Goal: Navigation & Orientation: Find specific page/section

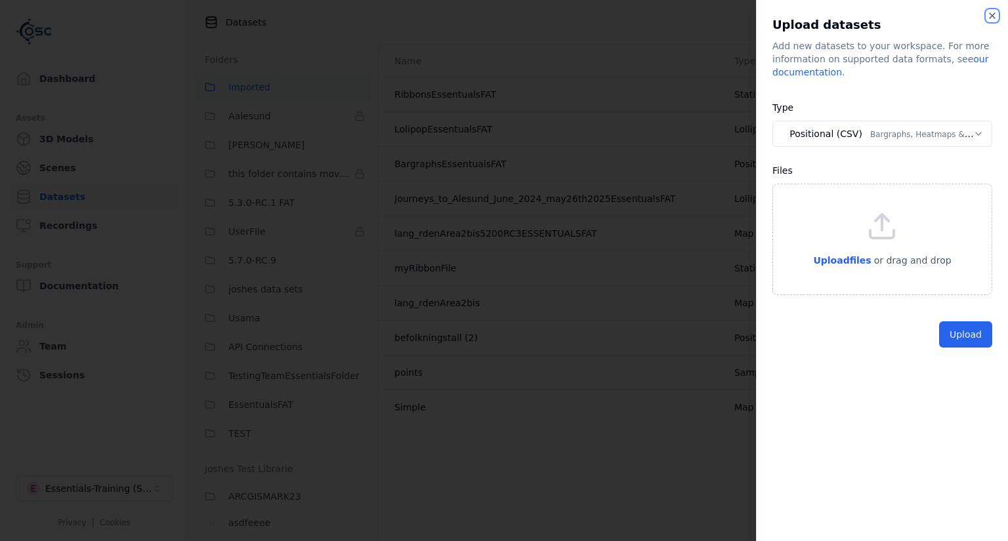
drag, startPoint x: 991, startPoint y: 18, endPoint x: 985, endPoint y: 20, distance: 7.1
click at [993, 17] on icon "button" at bounding box center [992, 15] width 10 height 10
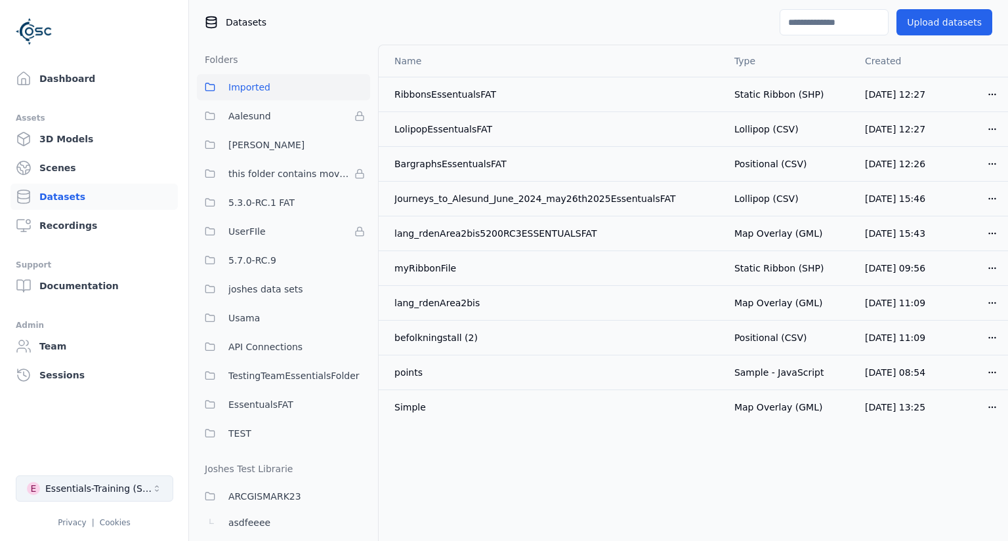
click at [159, 489] on icon "Select a workspace" at bounding box center [157, 489] width 10 height 10
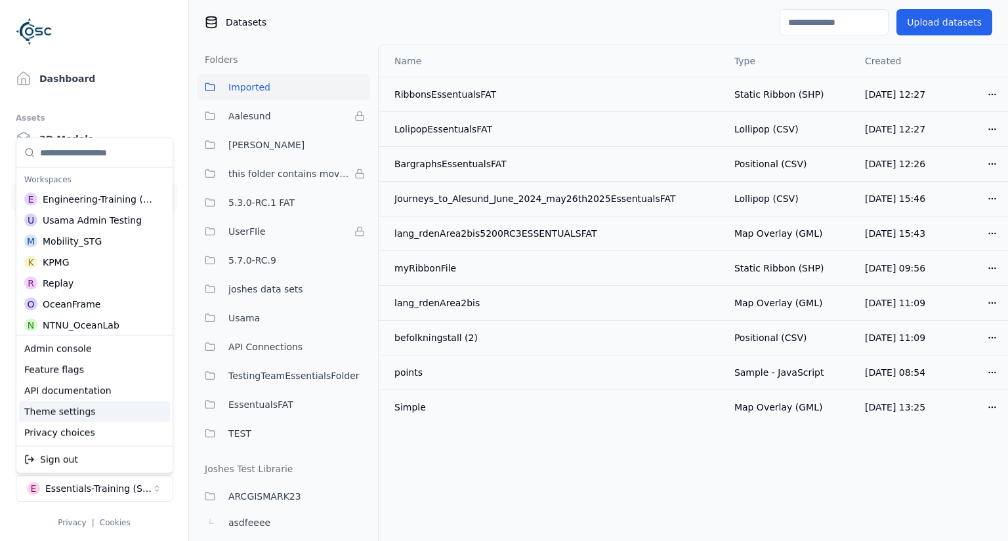
click at [126, 411] on div "Theme settings" at bounding box center [94, 412] width 151 height 21
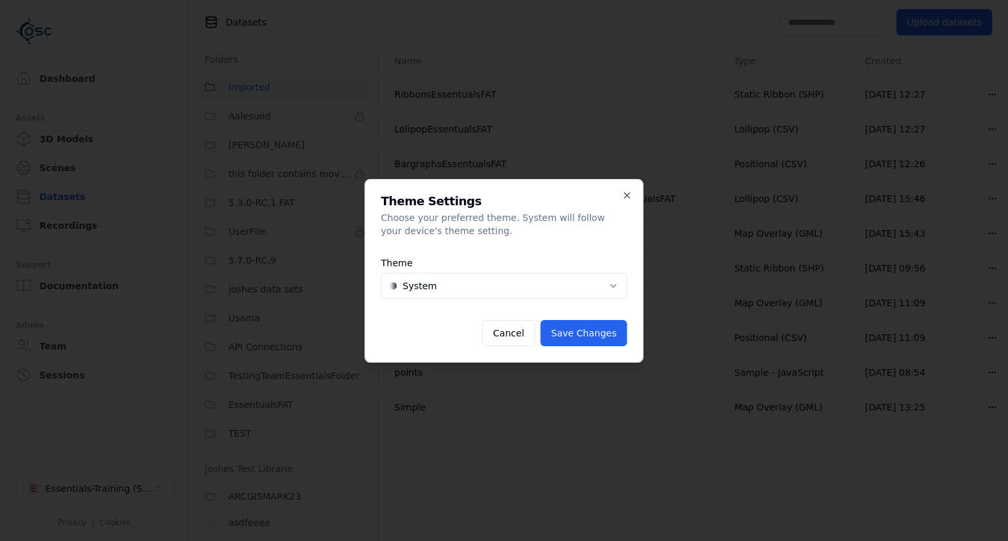
click at [612, 281] on body "Dashboard Assets 3D Models Scenes Datasets Recordings Support Documentation Adm…" at bounding box center [504, 270] width 1008 height 541
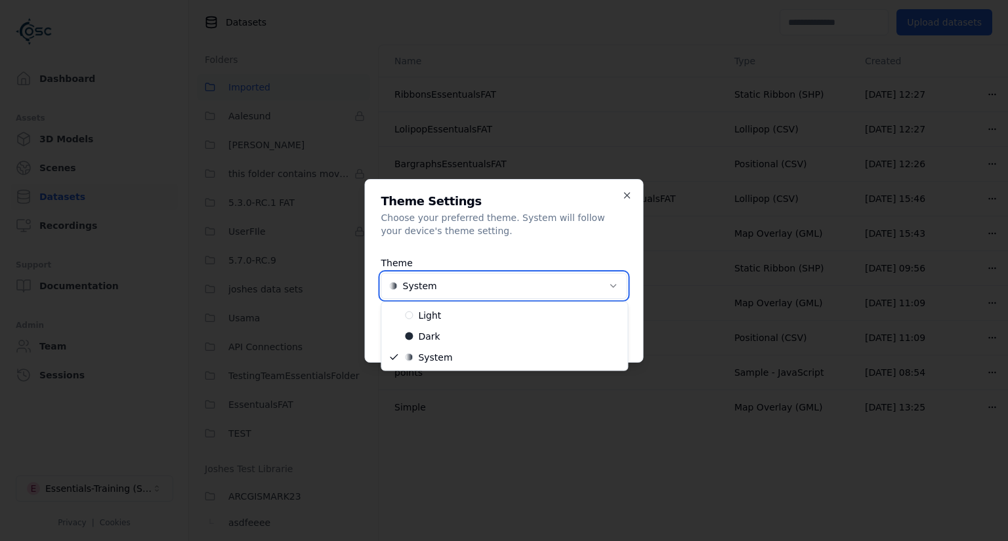
click at [628, 194] on body "Dashboard Assets 3D Models Scenes Datasets Recordings Support Documentation Adm…" at bounding box center [504, 270] width 1008 height 541
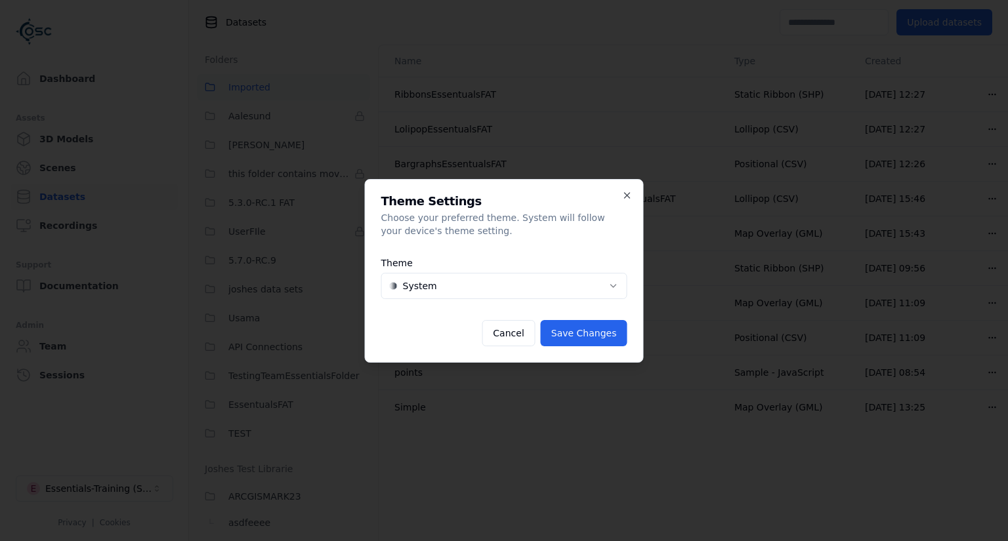
click at [622, 201] on h2 "Theme Settings" at bounding box center [504, 202] width 246 height 12
click at [623, 192] on icon "button" at bounding box center [627, 195] width 10 height 10
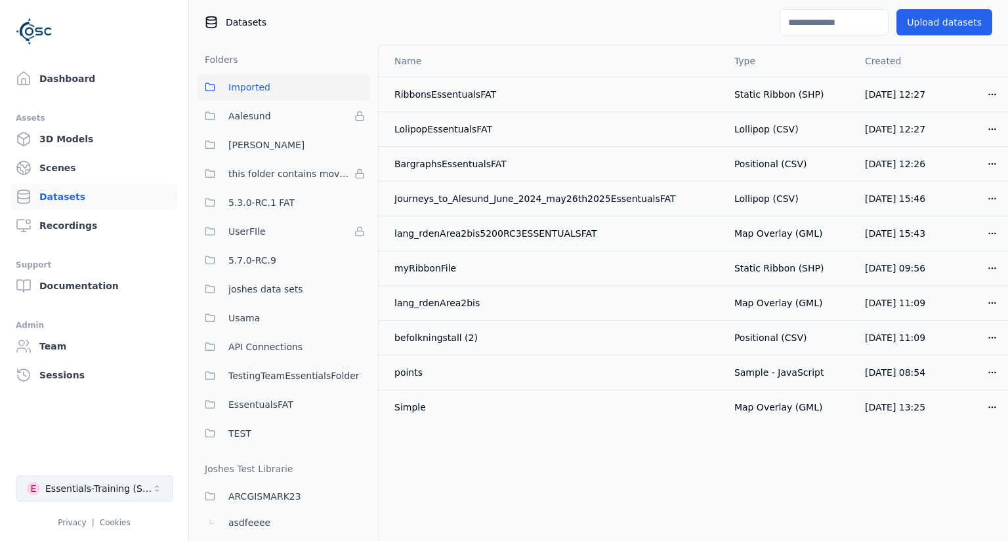
click at [160, 485] on icon "Select a workspace" at bounding box center [157, 489] width 10 height 10
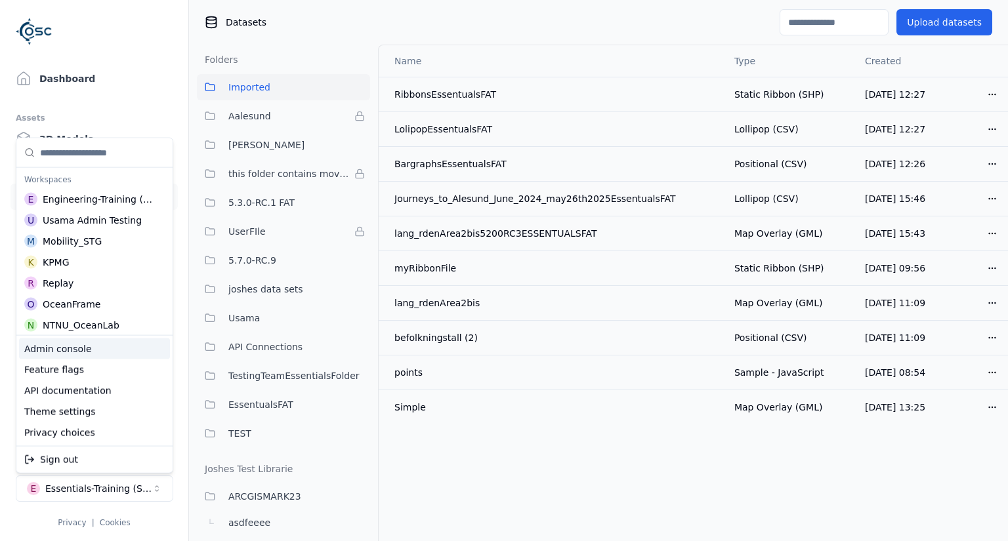
click at [102, 350] on div "Admin console" at bounding box center [94, 349] width 151 height 21
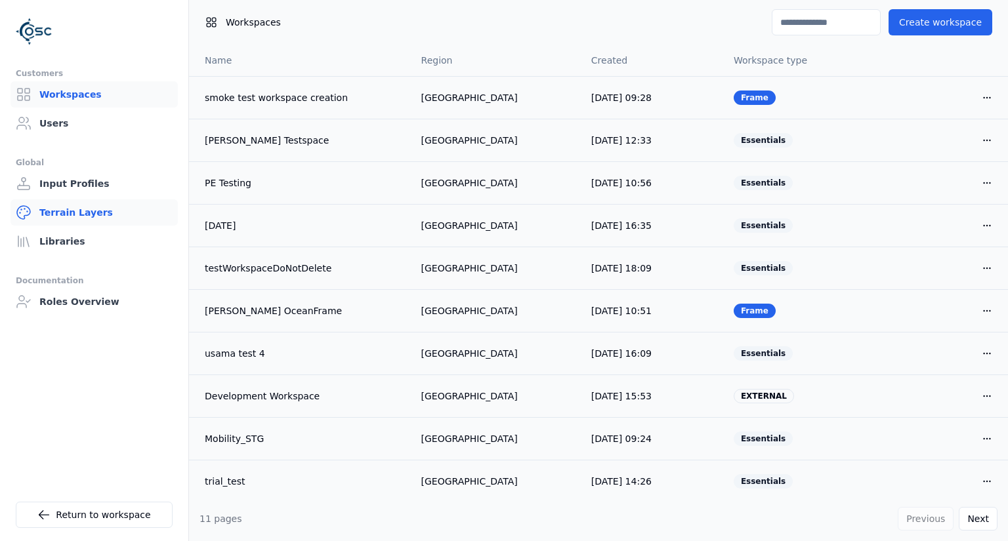
click at [81, 211] on link "Terrain Layers" at bounding box center [93, 212] width 167 height 26
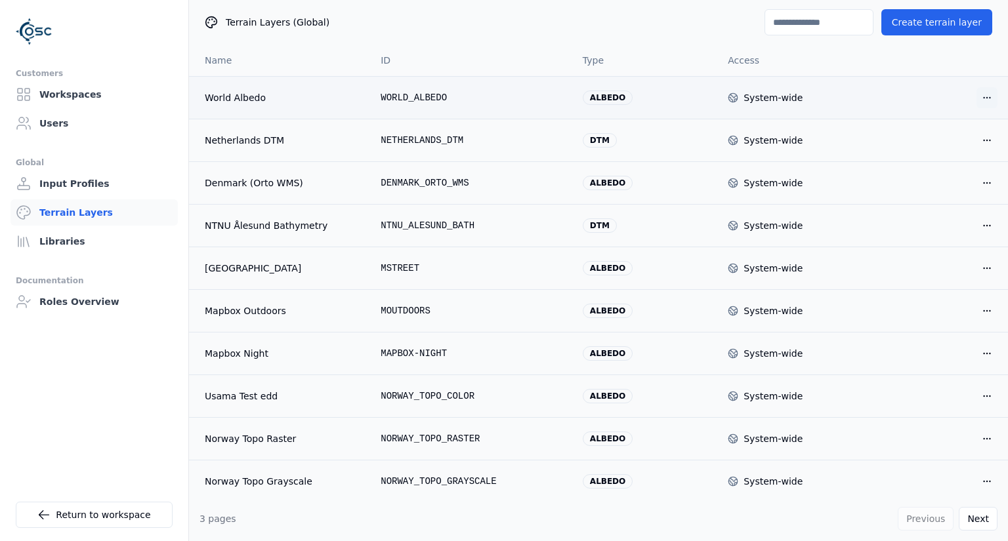
click at [982, 98] on html "Customers Workspaces Users Global Input Profiles Terrain Layers Libraries Docum…" at bounding box center [504, 270] width 1008 height 541
click at [930, 123] on div "Edit" at bounding box center [955, 124] width 77 height 21
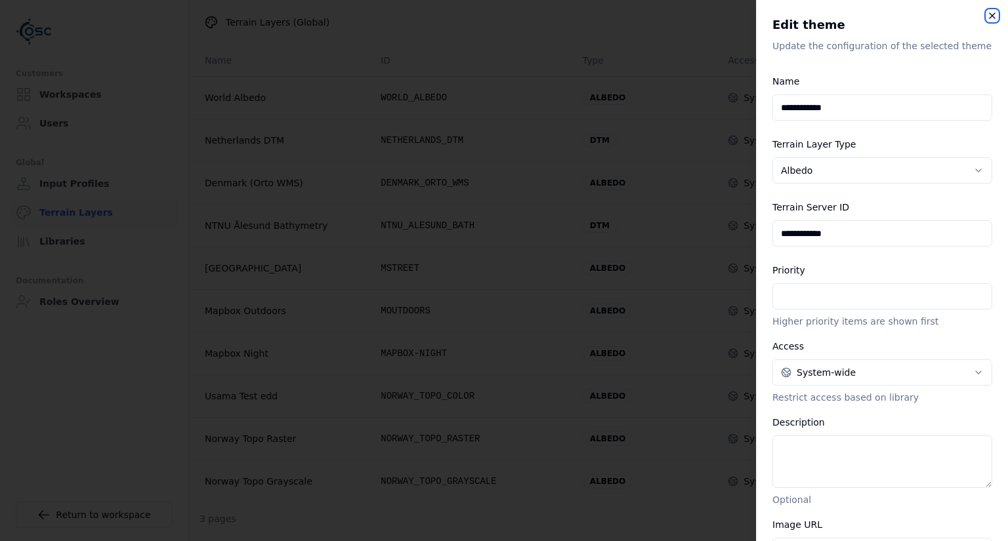
click at [992, 12] on icon "button" at bounding box center [992, 15] width 10 height 10
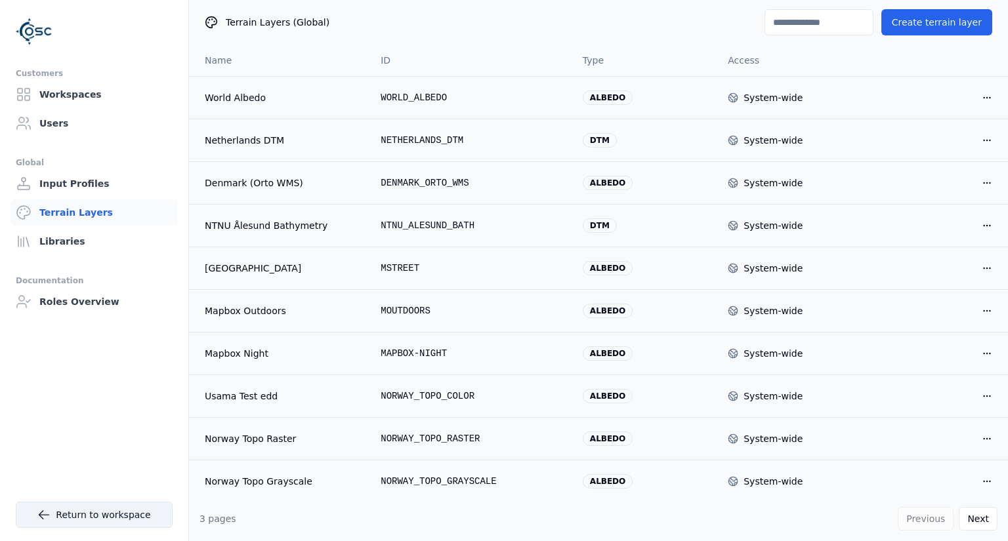
click at [79, 515] on link "Return to workspace" at bounding box center [94, 515] width 157 height 26
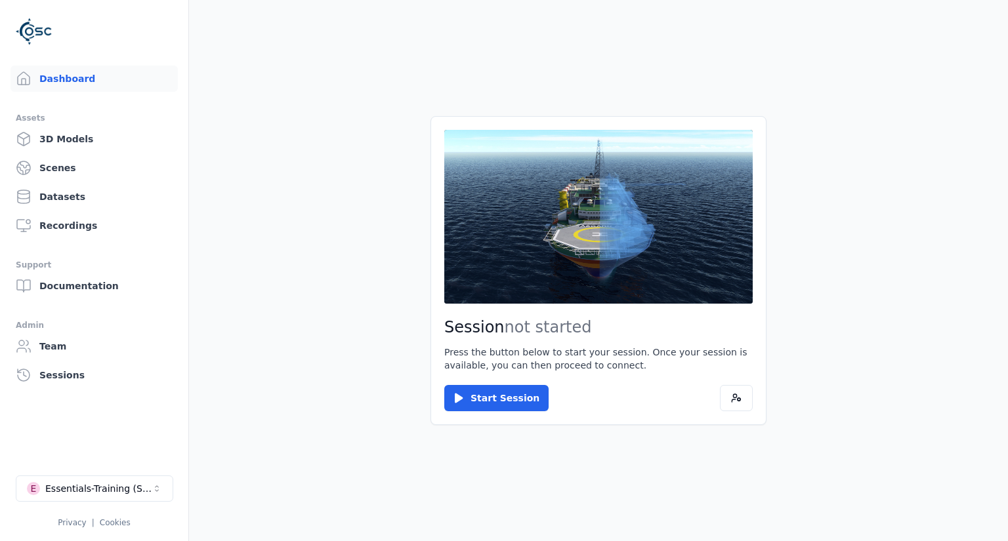
click at [155, 484] on icon "Select a workspace" at bounding box center [157, 489] width 10 height 10
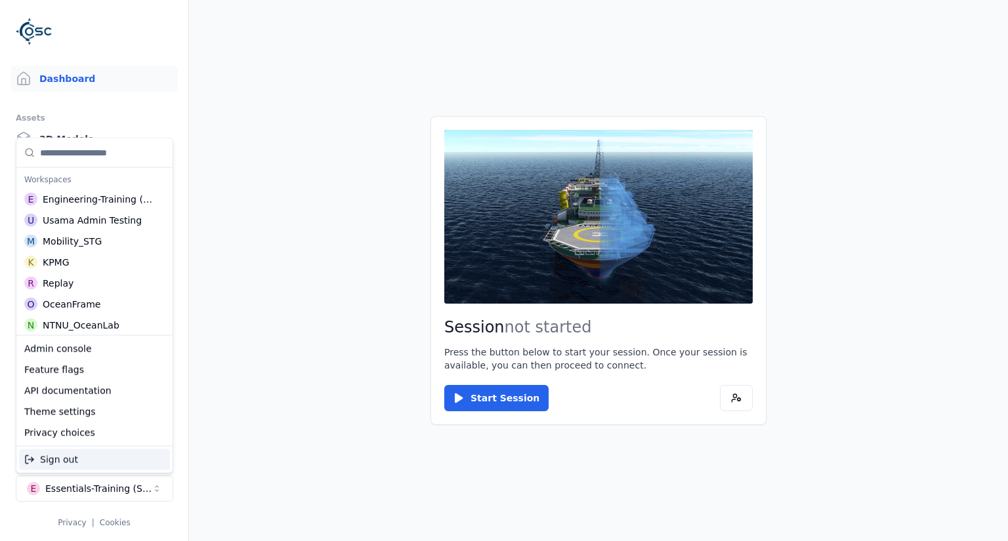
click at [254, 287] on html "Dashboard Assets 3D Models Scenes Datasets Recordings Support Documentation Adm…" at bounding box center [504, 270] width 1008 height 541
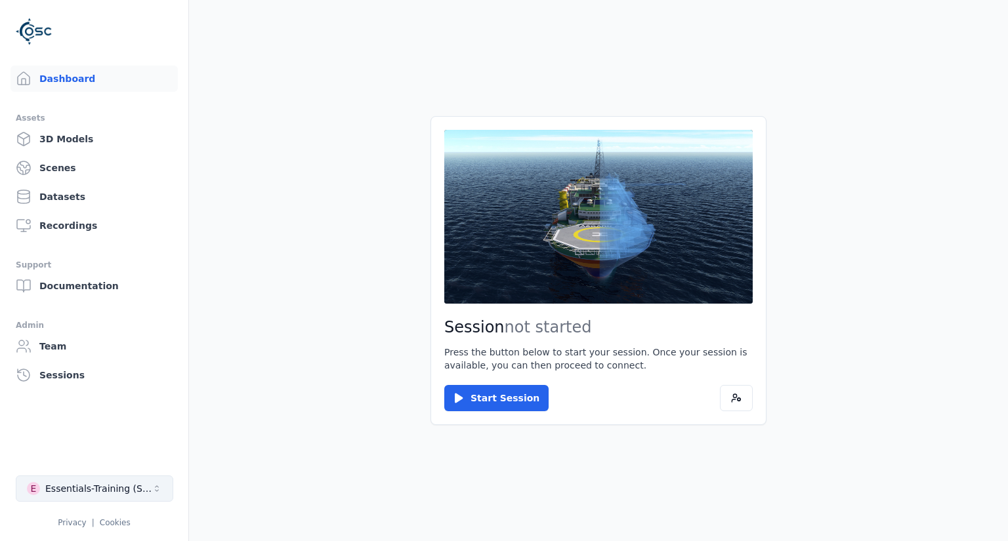
click at [158, 493] on icon "Select a workspace" at bounding box center [157, 489] width 10 height 10
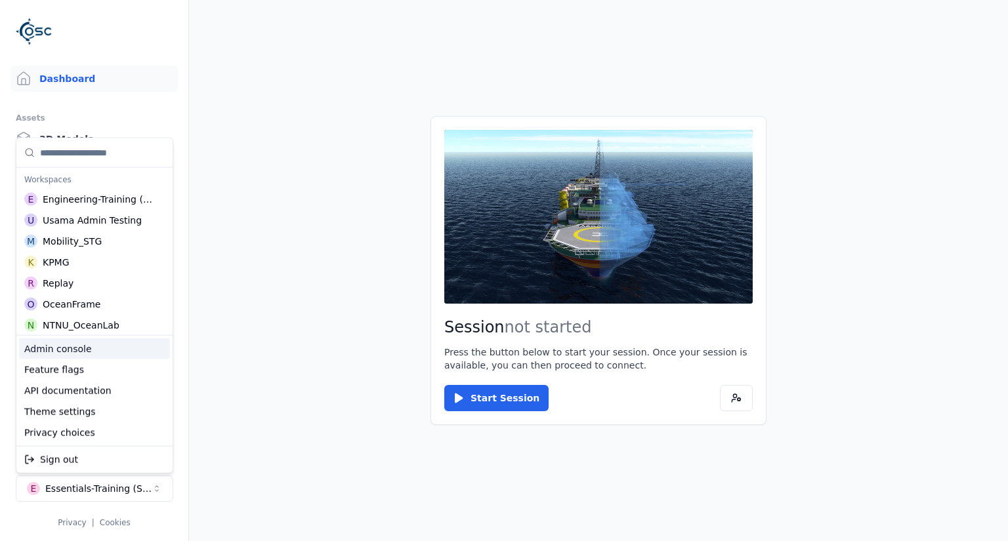
click at [83, 342] on div "Admin console" at bounding box center [94, 349] width 151 height 21
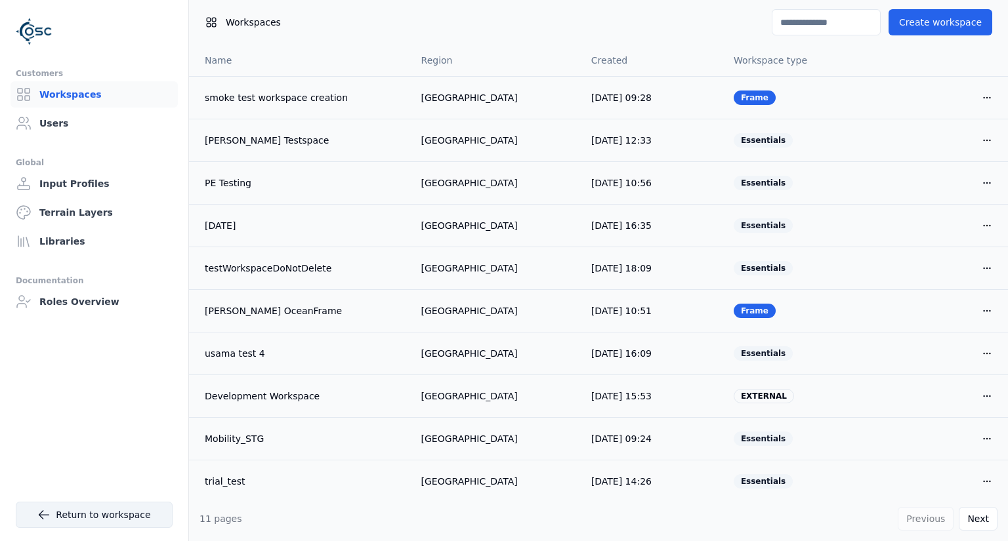
click at [47, 515] on icon at bounding box center [44, 515] width 10 height 9
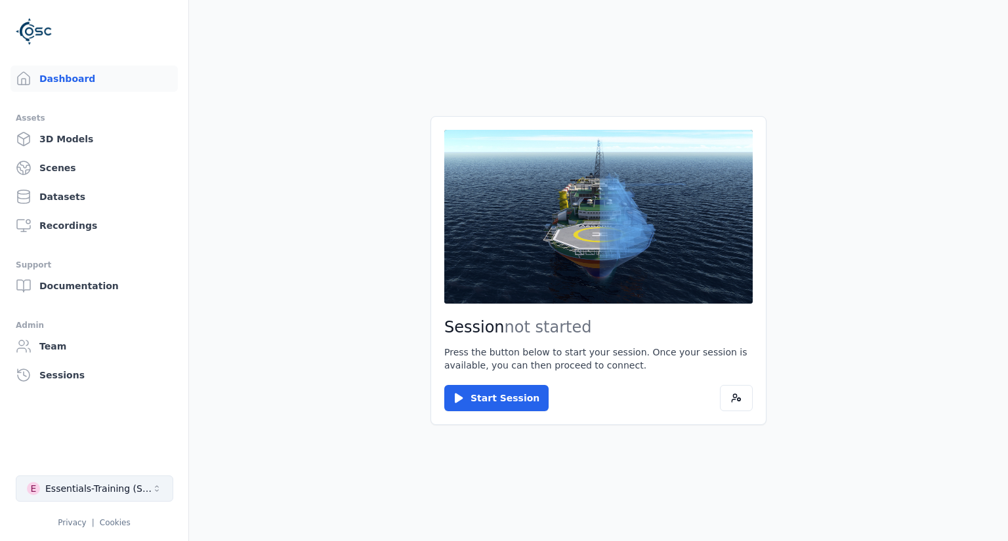
click at [160, 490] on icon "Select a workspace" at bounding box center [157, 489] width 10 height 10
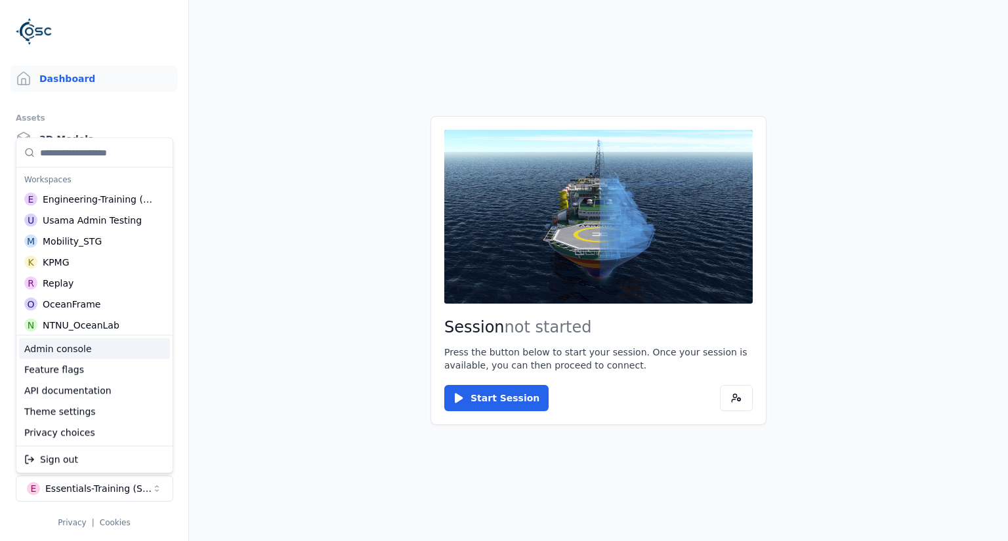
click at [96, 351] on div "Admin console" at bounding box center [94, 349] width 151 height 21
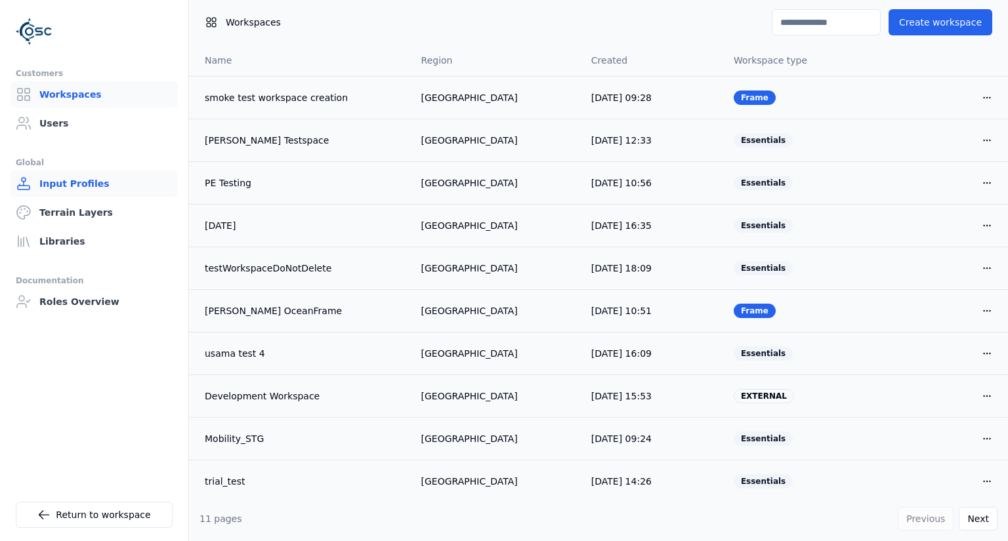
click at [60, 186] on link "Input Profiles" at bounding box center [93, 184] width 167 height 26
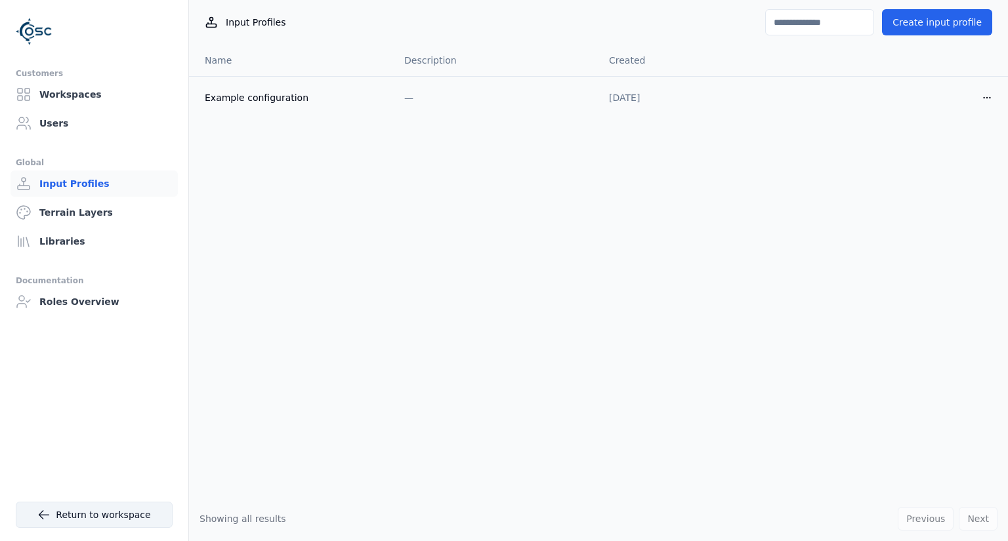
click at [49, 515] on icon at bounding box center [44, 515] width 10 height 9
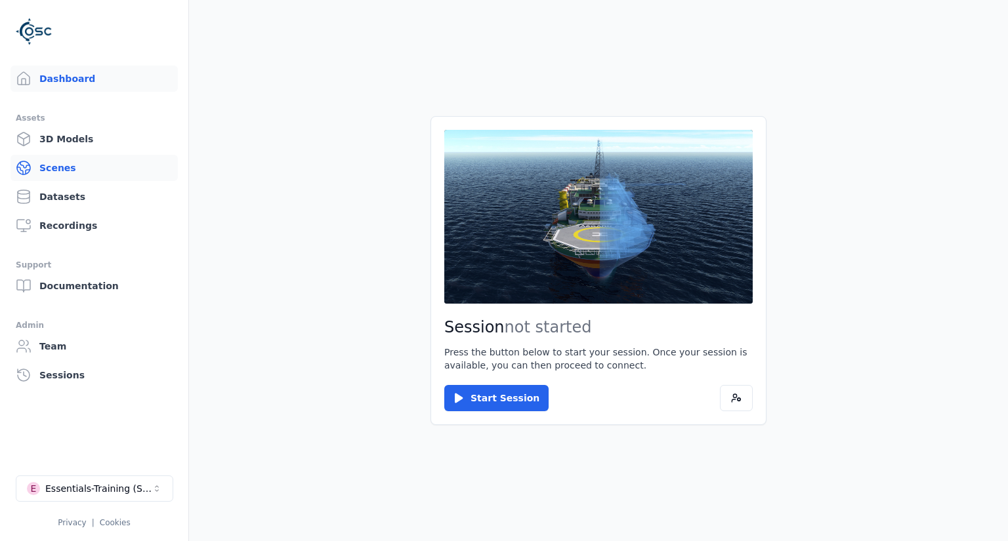
click at [60, 165] on link "Scenes" at bounding box center [93, 168] width 167 height 26
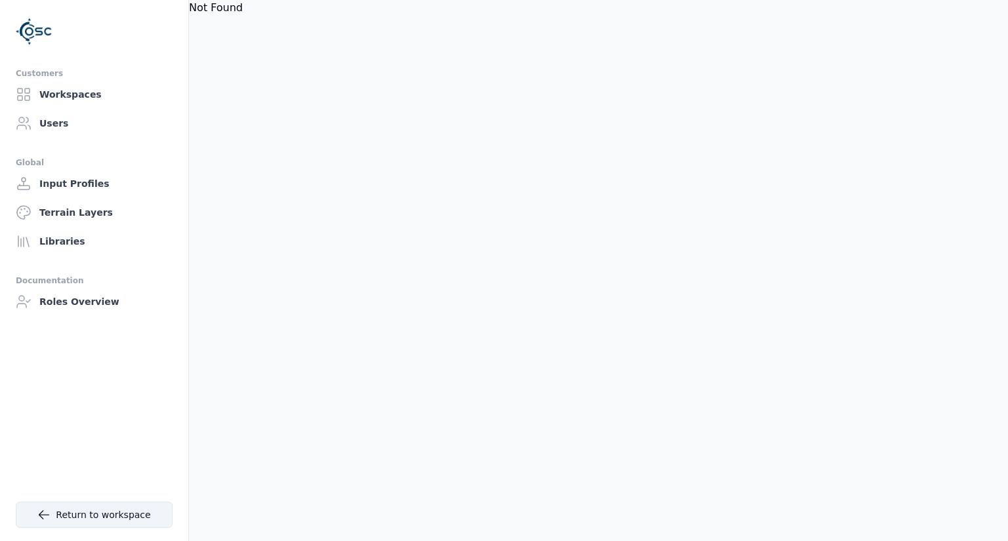
click at [47, 520] on icon at bounding box center [43, 514] width 13 height 13
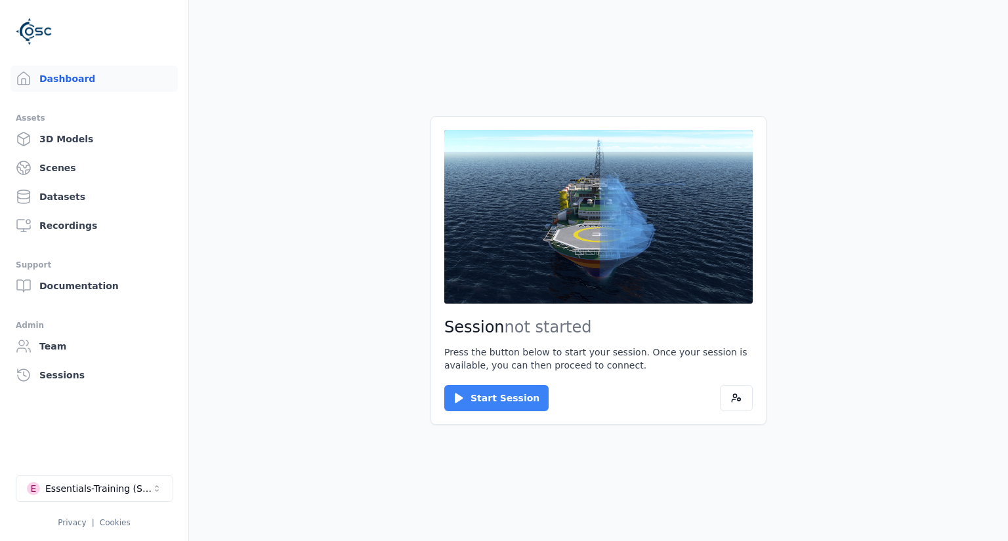
click at [491, 400] on button "Start Session" at bounding box center [496, 398] width 104 height 26
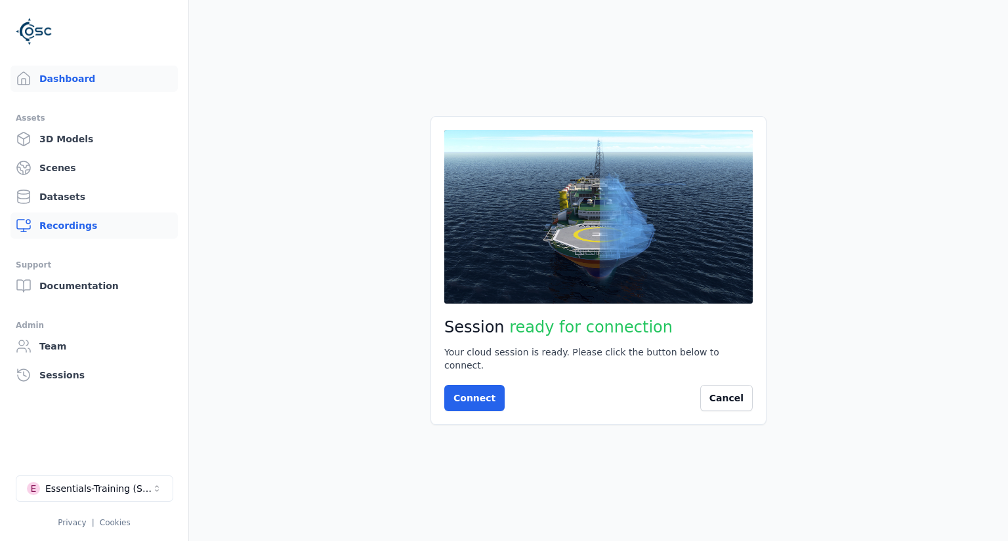
click at [63, 222] on link "Recordings" at bounding box center [93, 226] width 167 height 26
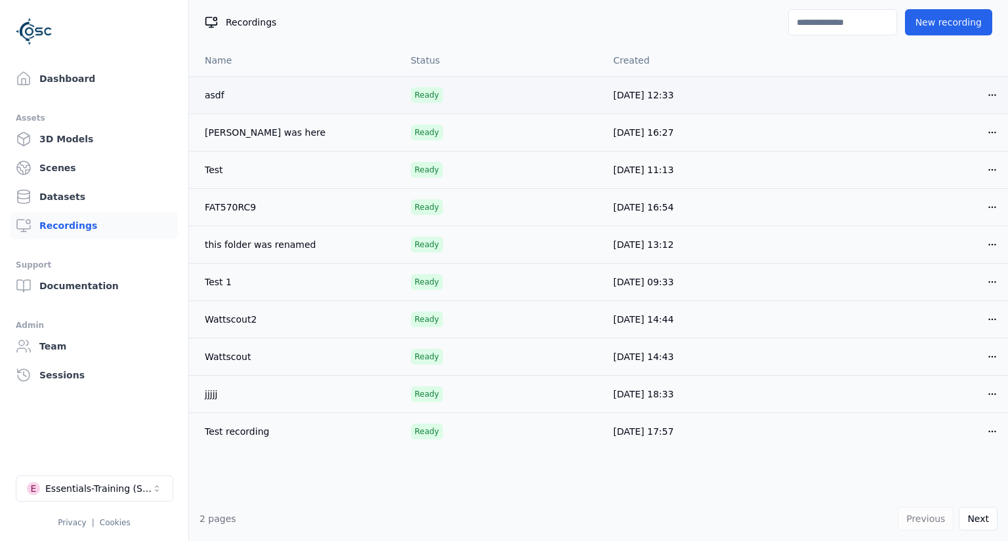
click at [995, 95] on html "Dashboard Assets 3D Models Scenes Datasets Recordings Support Documentation Adm…" at bounding box center [504, 270] width 1008 height 541
click at [499, 25] on html "Dashboard Assets 3D Models Scenes Datasets Recordings Support Documentation Adm…" at bounding box center [504, 270] width 1008 height 541
click at [991, 93] on html "Dashboard Assets 3D Models Scenes Datasets Recordings Support Documentation Adm…" at bounding box center [504, 270] width 1008 height 541
click at [810, 95] on html "Dashboard Assets 3D Models Scenes Datasets Recordings Support Documentation Adm…" at bounding box center [504, 270] width 1008 height 541
click at [995, 94] on html "Dashboard Assets 3D Models Scenes Datasets Recordings Support Documentation Adm…" at bounding box center [504, 270] width 1008 height 541
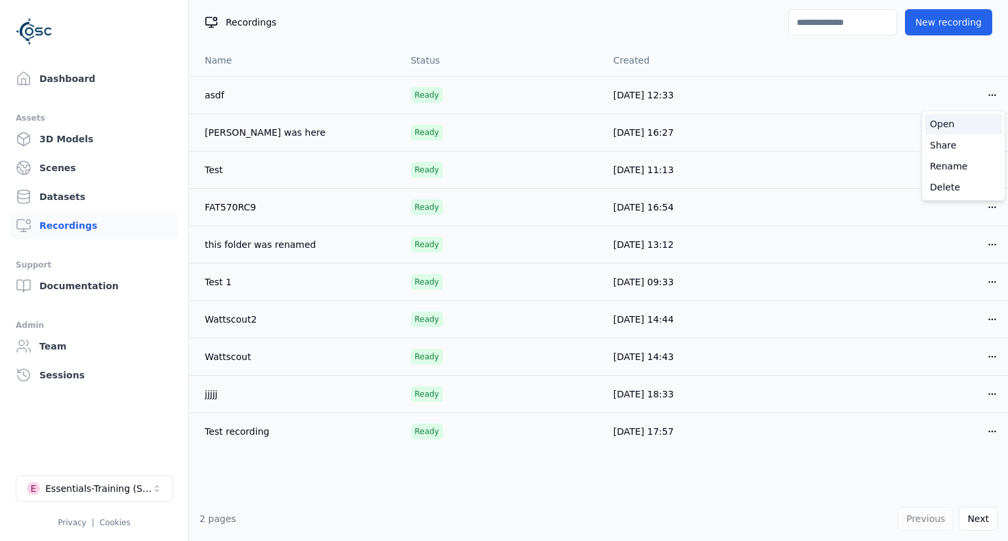
click at [940, 126] on div "Open" at bounding box center [962, 124] width 77 height 21
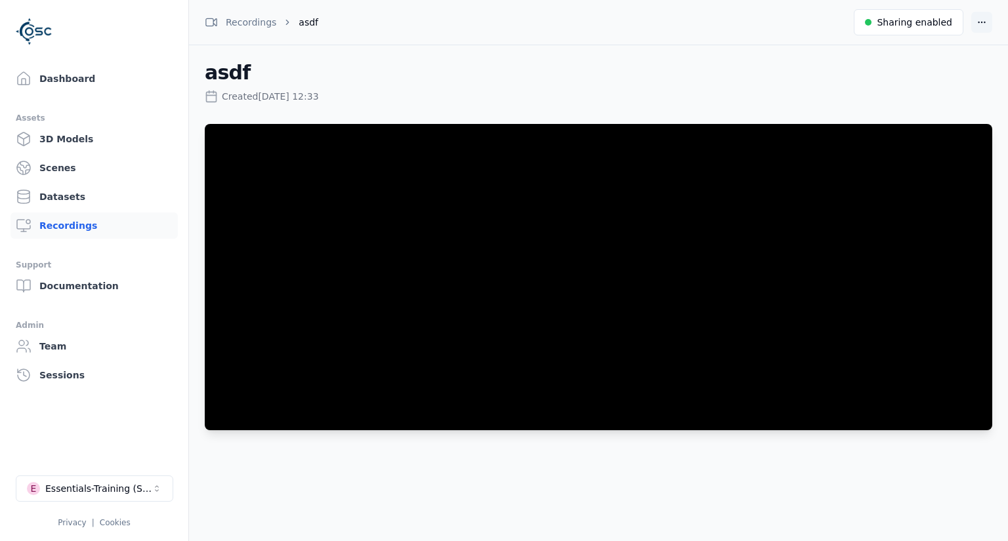
click at [980, 20] on html "Dashboard Assets 3D Models Scenes Datasets Recordings Support Documentation Adm…" at bounding box center [504, 270] width 1008 height 541
click at [473, 41] on html "Dashboard Assets 3D Models Scenes Datasets Recordings Support Documentation Adm…" at bounding box center [504, 270] width 1008 height 541
click at [36, 341] on link "Team" at bounding box center [93, 346] width 167 height 26
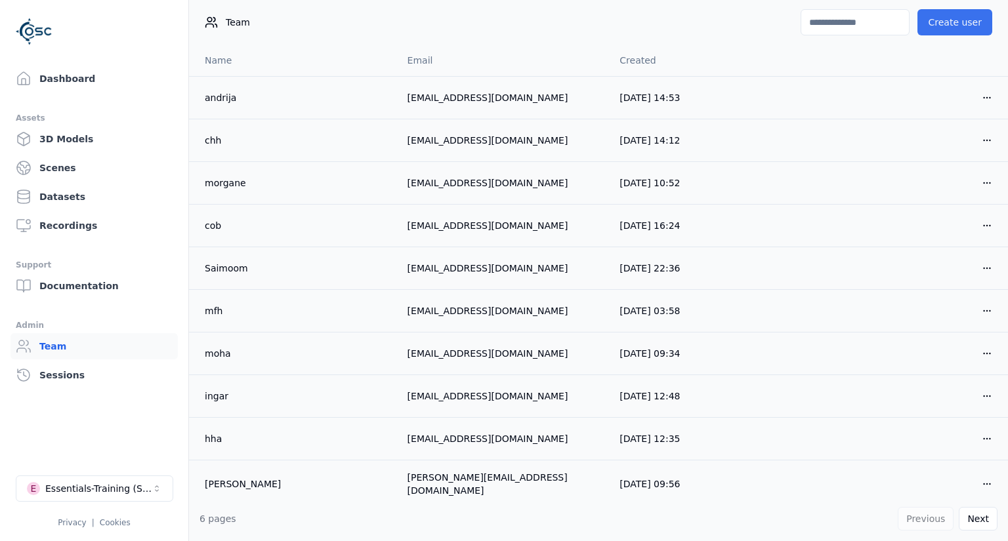
click at [974, 24] on button "Create user" at bounding box center [954, 22] width 75 height 26
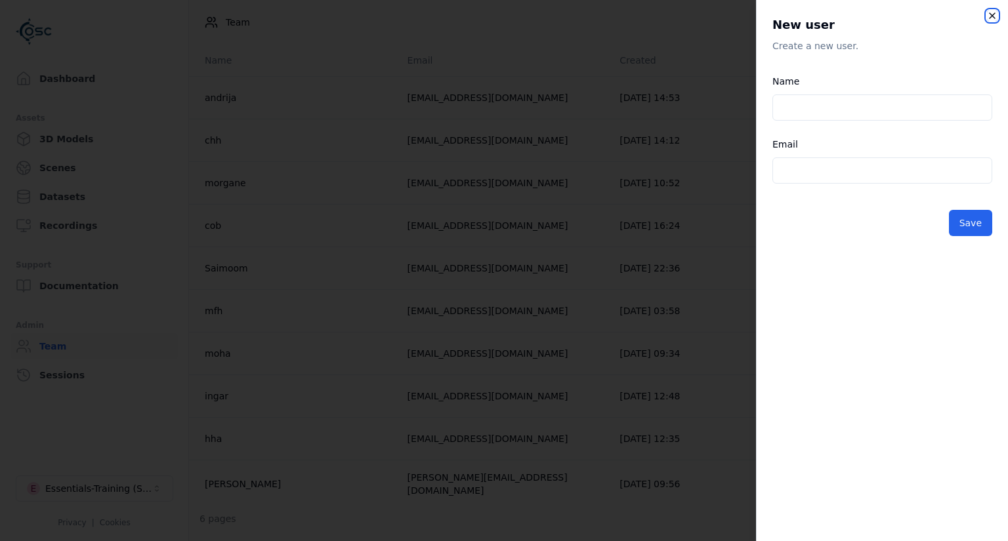
click at [995, 14] on icon "button" at bounding box center [992, 15] width 10 height 10
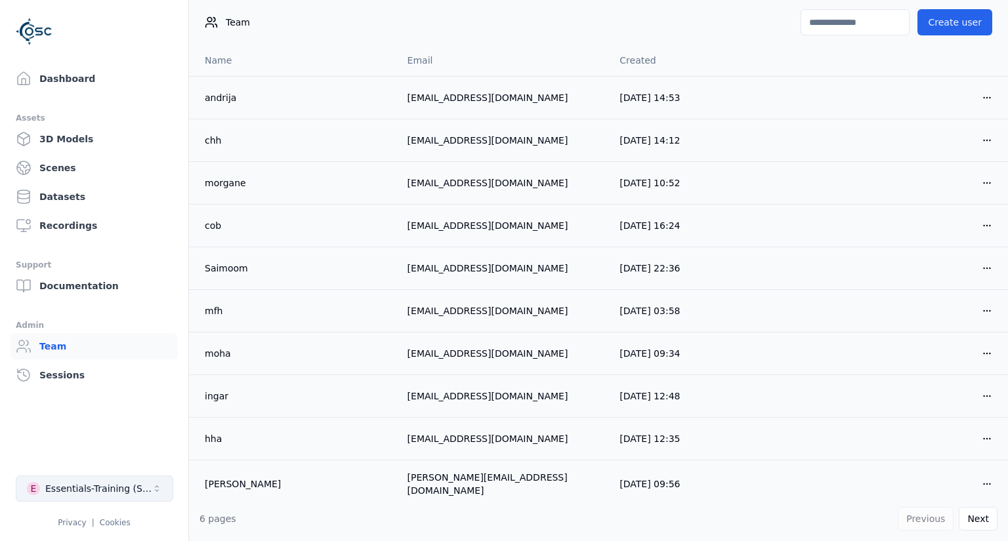
click at [155, 484] on icon "Select a workspace" at bounding box center [157, 489] width 10 height 10
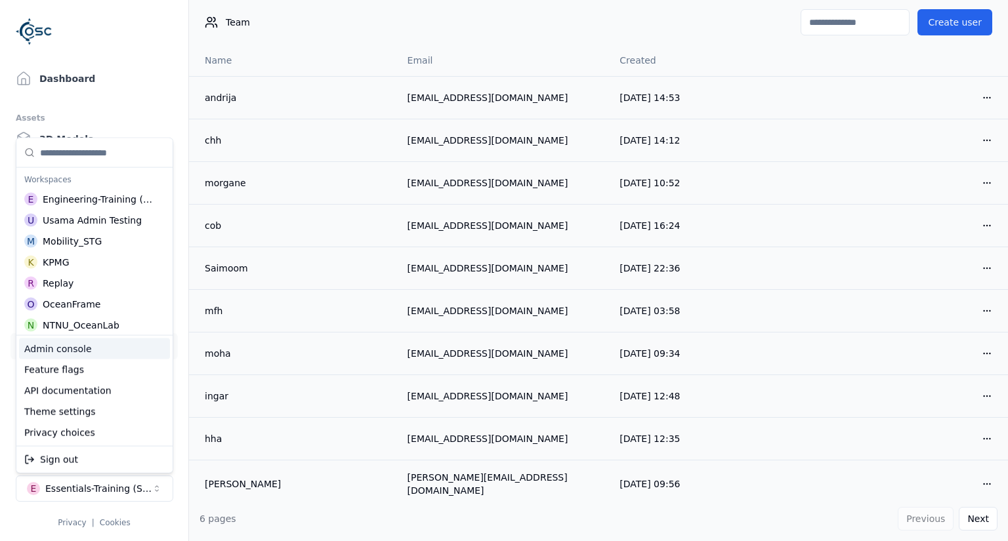
click at [89, 353] on div "Admin console" at bounding box center [94, 349] width 151 height 21
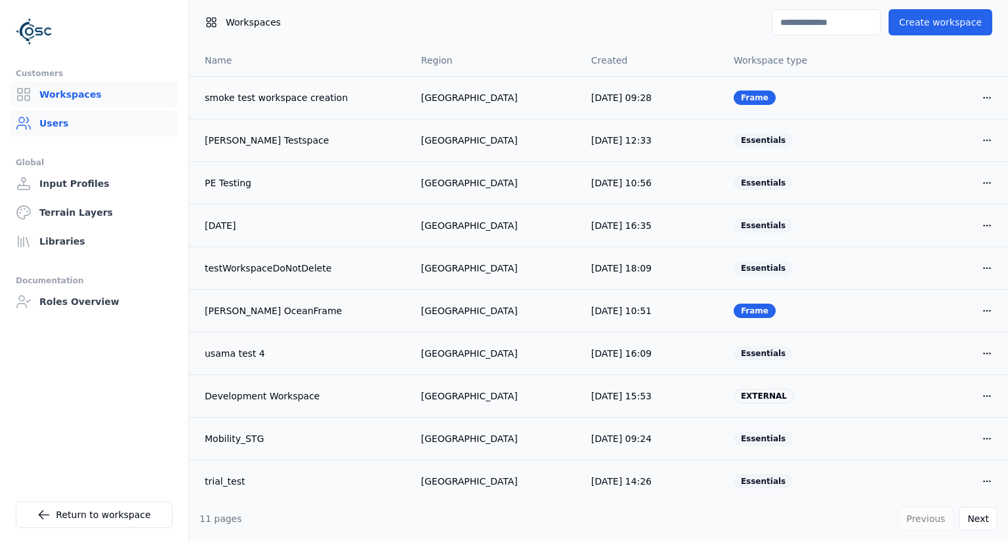
click at [58, 120] on link "Users" at bounding box center [93, 123] width 167 height 26
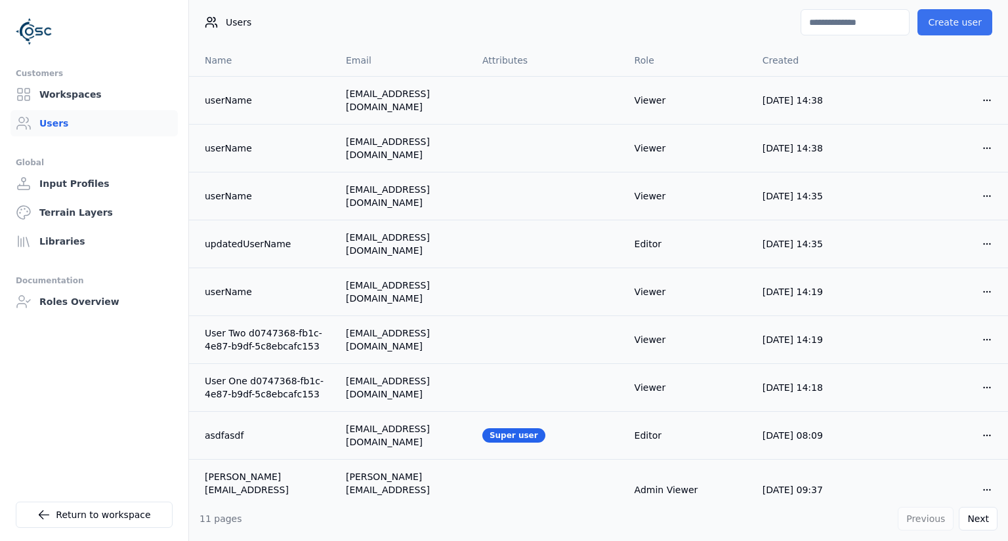
click at [978, 23] on button "Create user" at bounding box center [954, 22] width 75 height 26
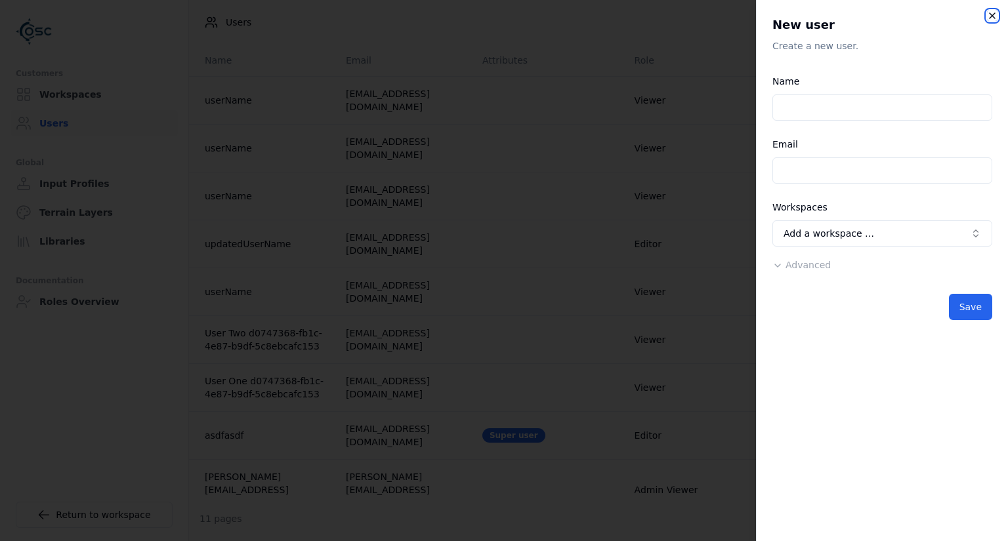
click at [991, 14] on icon "button" at bounding box center [992, 15] width 10 height 10
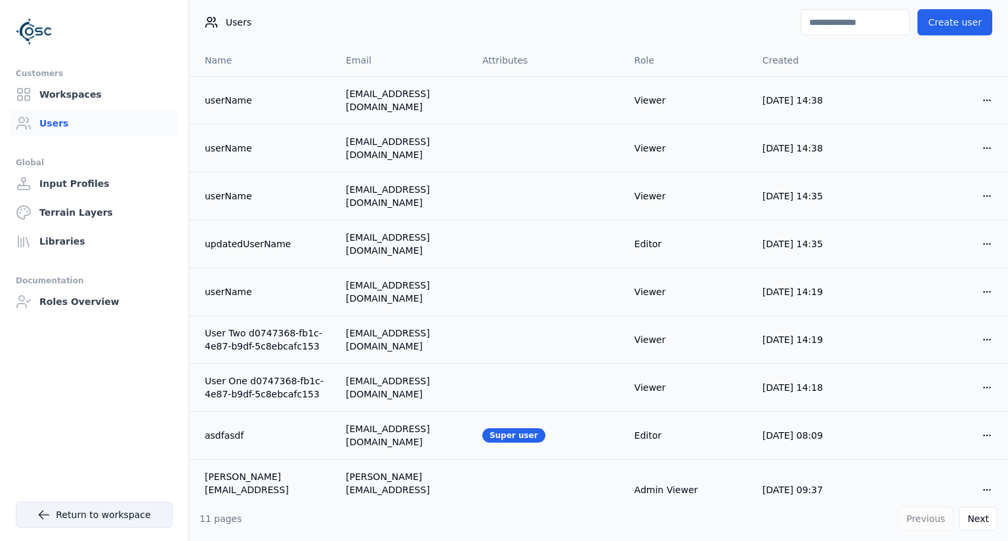
click at [45, 514] on icon at bounding box center [44, 515] width 10 height 9
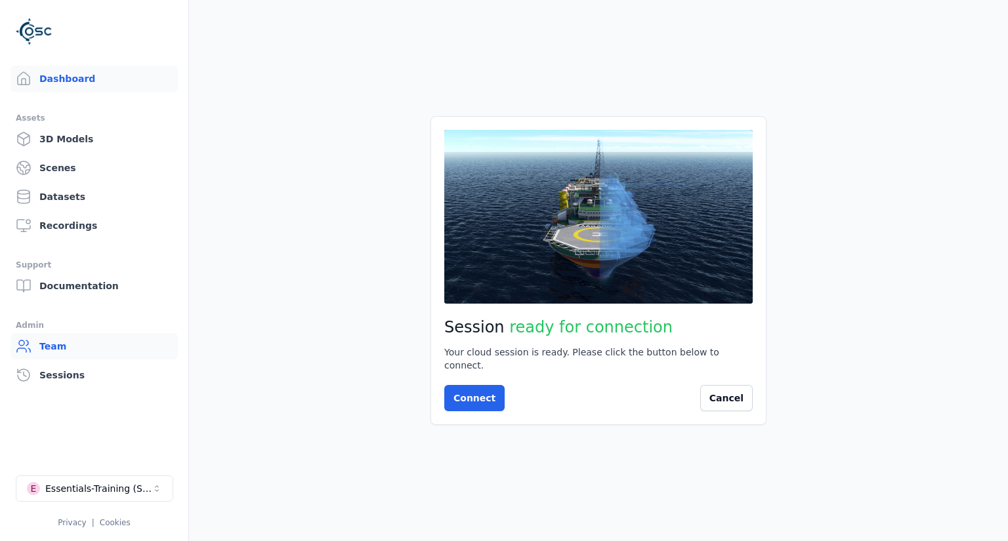
click at [55, 347] on link "Team" at bounding box center [93, 346] width 167 height 26
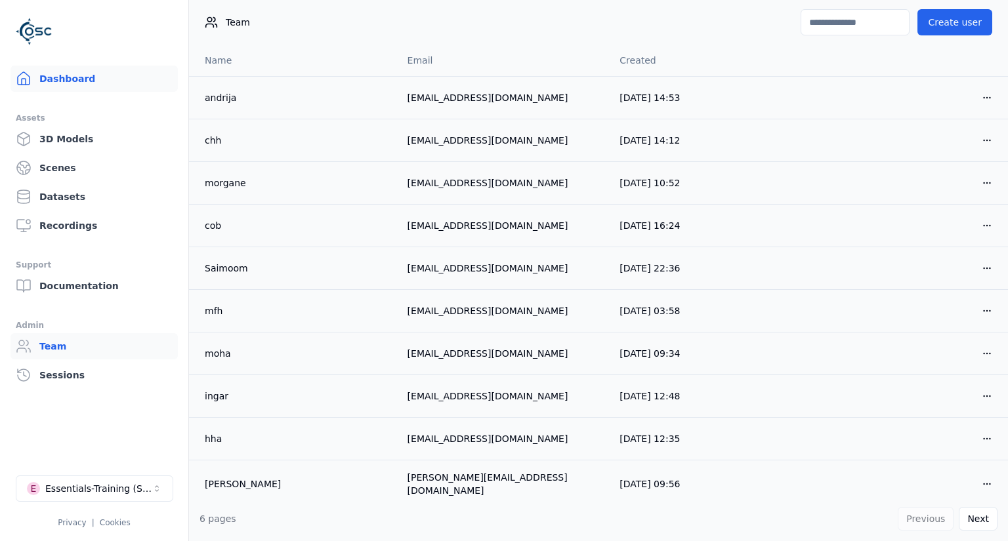
click at [65, 74] on link "Dashboard" at bounding box center [93, 79] width 167 height 26
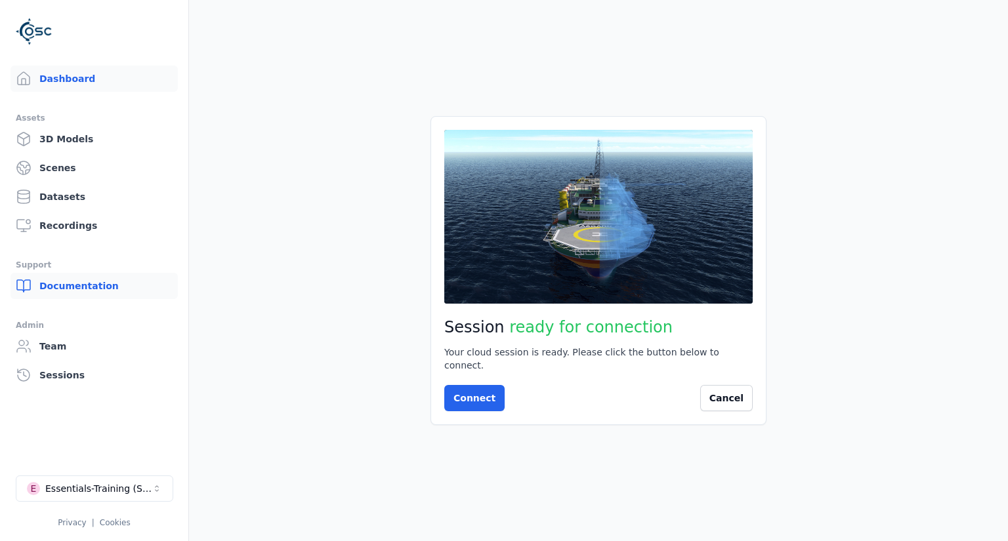
click at [79, 285] on link "Documentation" at bounding box center [93, 286] width 167 height 26
click at [57, 373] on link "Sessions" at bounding box center [93, 375] width 167 height 26
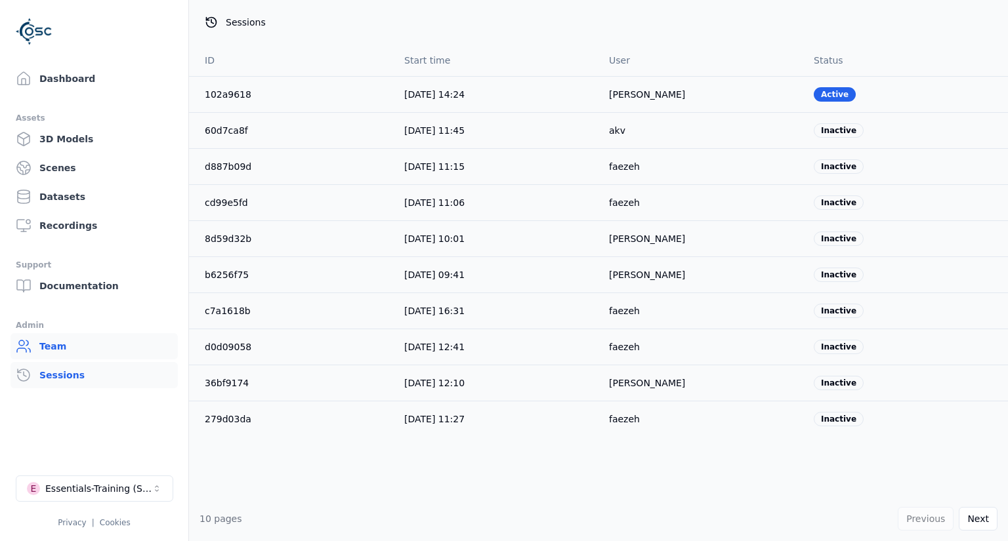
click at [51, 346] on link "Team" at bounding box center [93, 346] width 167 height 26
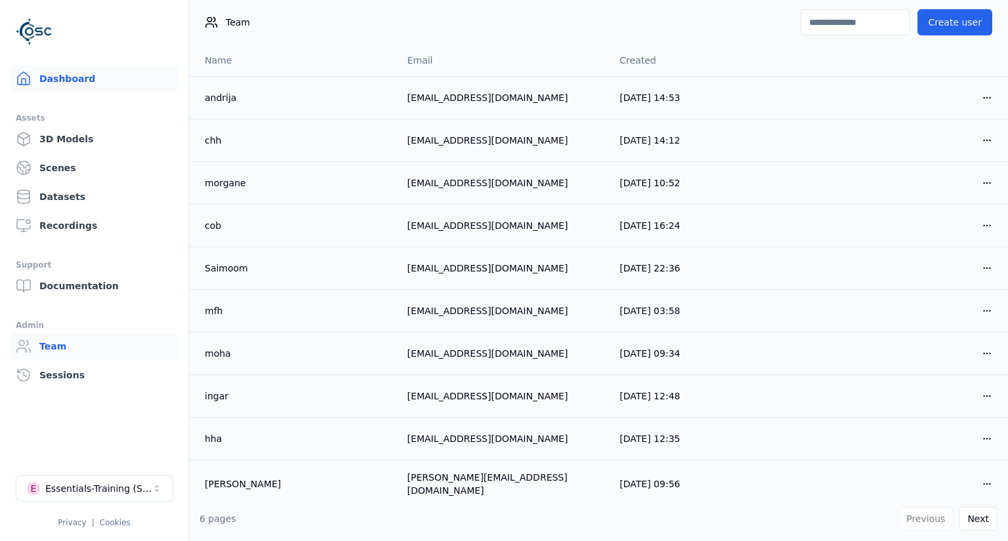
click at [71, 77] on link "Dashboard" at bounding box center [93, 79] width 167 height 26
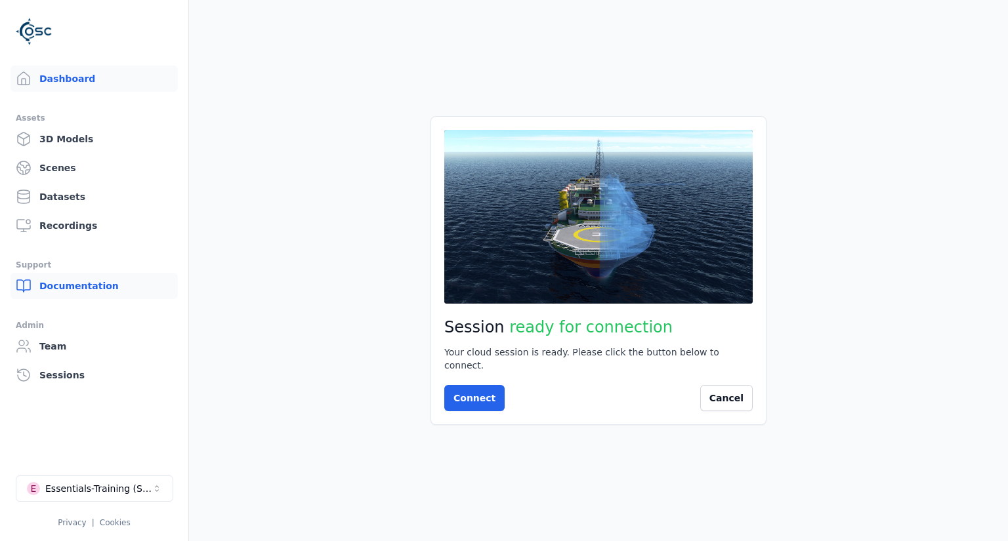
click at [68, 288] on link "Documentation" at bounding box center [93, 286] width 167 height 26
click at [75, 524] on link "Privacy" at bounding box center [72, 522] width 28 height 9
click at [153, 489] on icon "Select a workspace" at bounding box center [157, 489] width 10 height 10
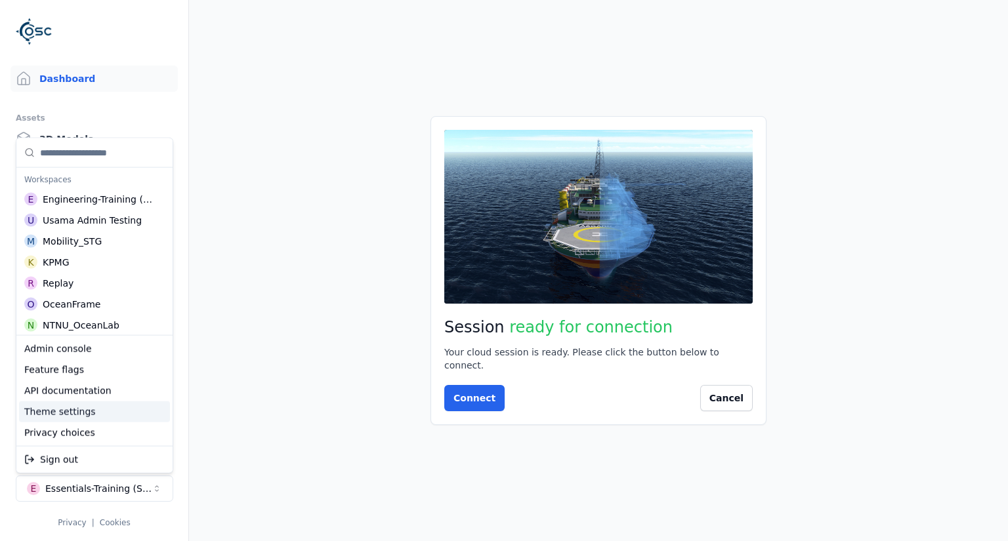
drag, startPoint x: 247, startPoint y: 381, endPoint x: 236, endPoint y: 373, distance: 13.1
click at [244, 381] on html "Dashboard Assets 3D Models Scenes Datasets Recordings Support Documentation Adm…" at bounding box center [504, 270] width 1008 height 541
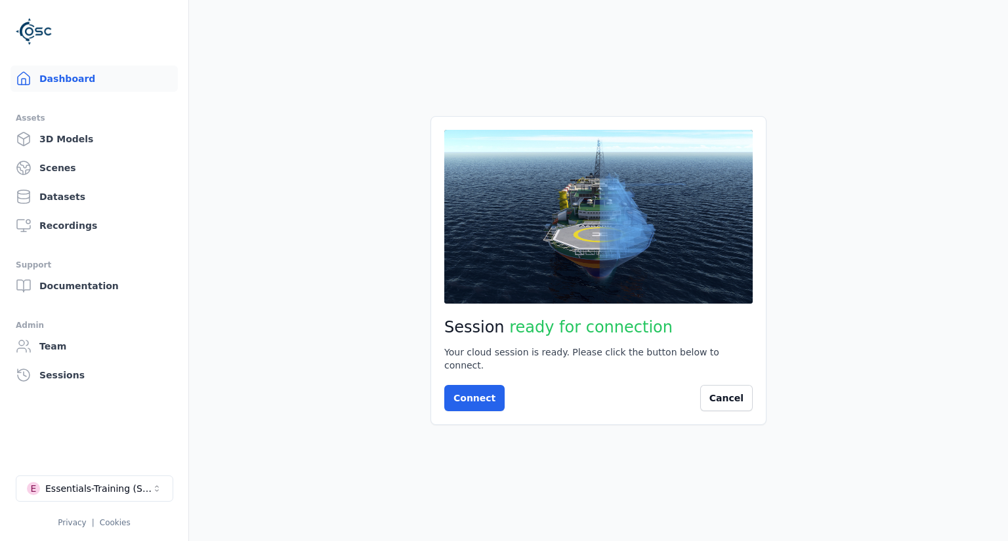
click at [70, 74] on link "Dashboard" at bounding box center [93, 79] width 167 height 26
click at [743, 398] on button "Cancel" at bounding box center [726, 398] width 52 height 26
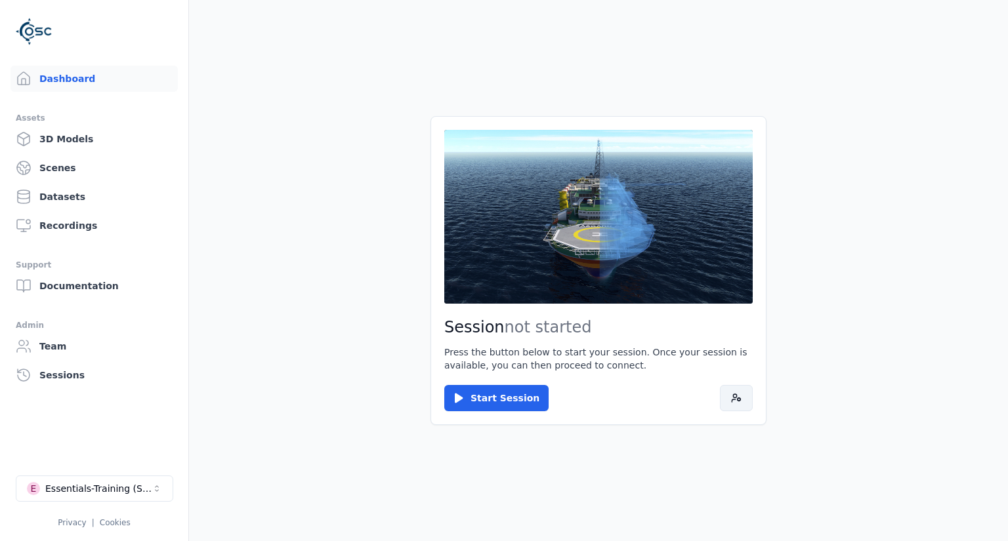
click at [737, 397] on icon at bounding box center [736, 398] width 10 height 10
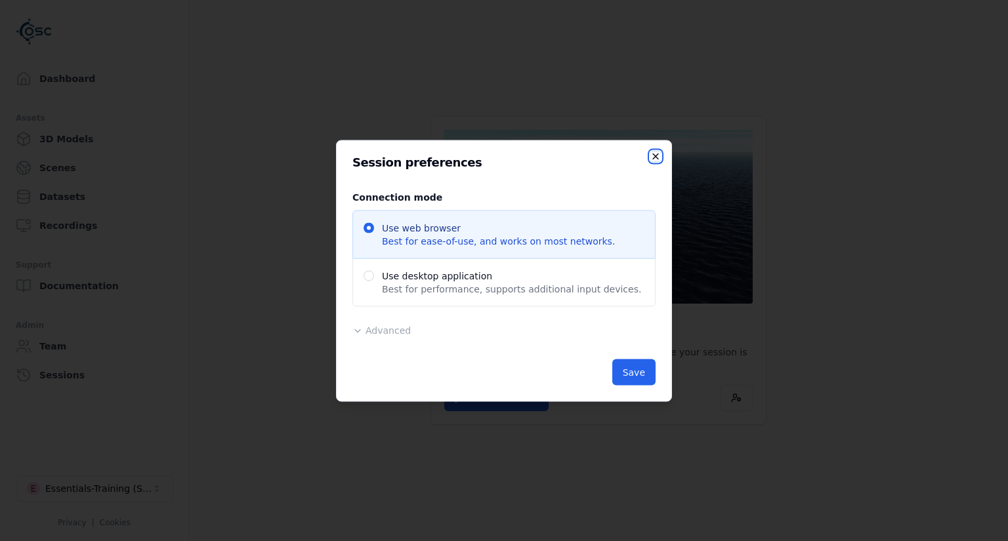
click at [656, 155] on icon "button" at bounding box center [655, 156] width 5 height 5
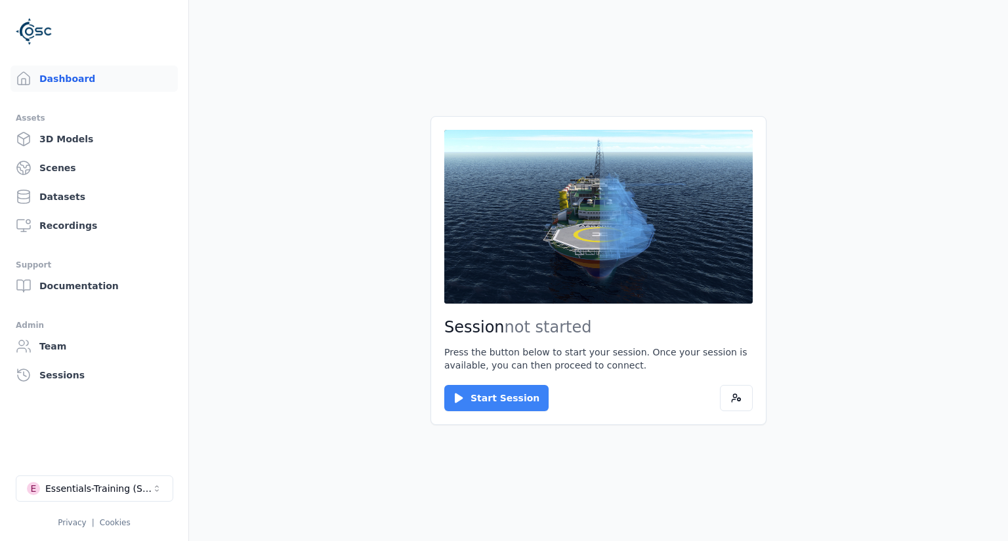
click at [483, 395] on button "Start Session" at bounding box center [496, 398] width 104 height 26
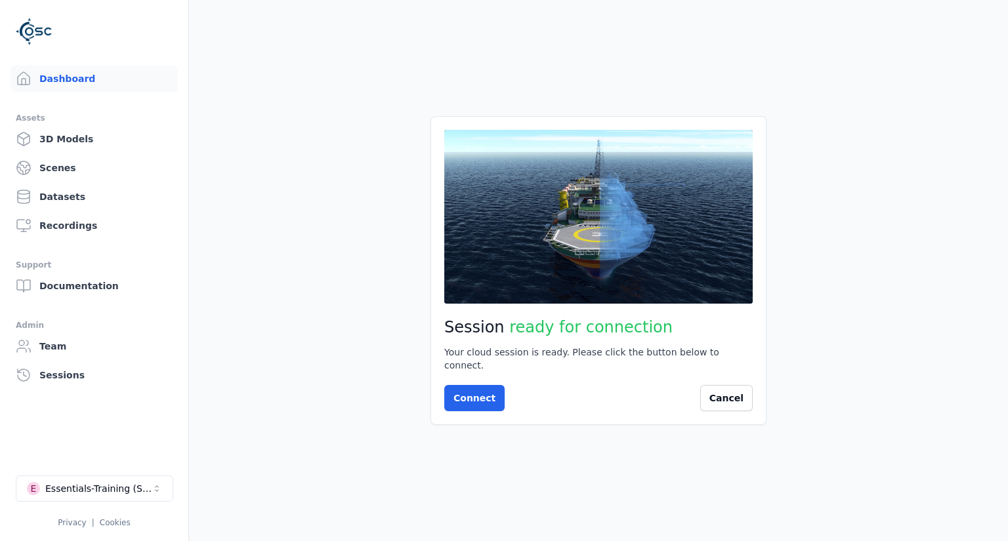
click at [253, 208] on main "Session ready for connection Your cloud session is ready. Please click the butt…" at bounding box center [598, 270] width 819 height 541
click at [163, 490] on button "E Essentials-Training (SSO Staging)" at bounding box center [94, 489] width 157 height 26
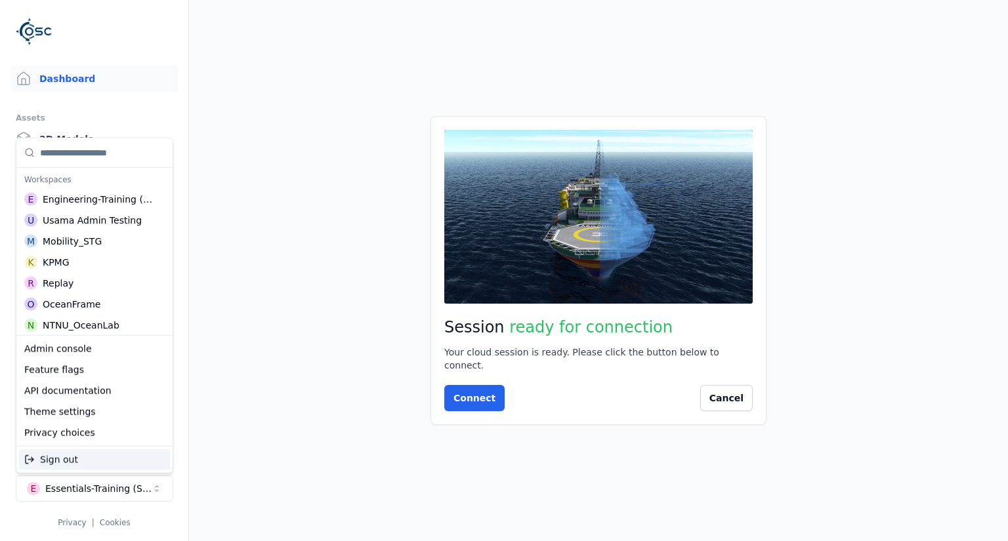
click at [258, 299] on html "Dashboard Assets 3D Models Scenes Datasets Recordings Support Documentation Adm…" at bounding box center [504, 270] width 1008 height 541
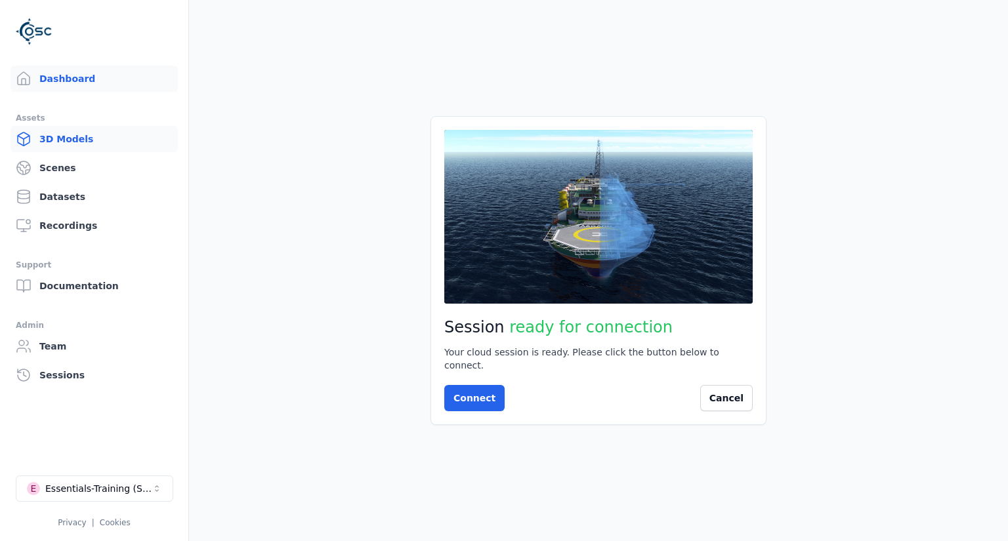
click at [60, 142] on link "3D Models" at bounding box center [93, 139] width 167 height 26
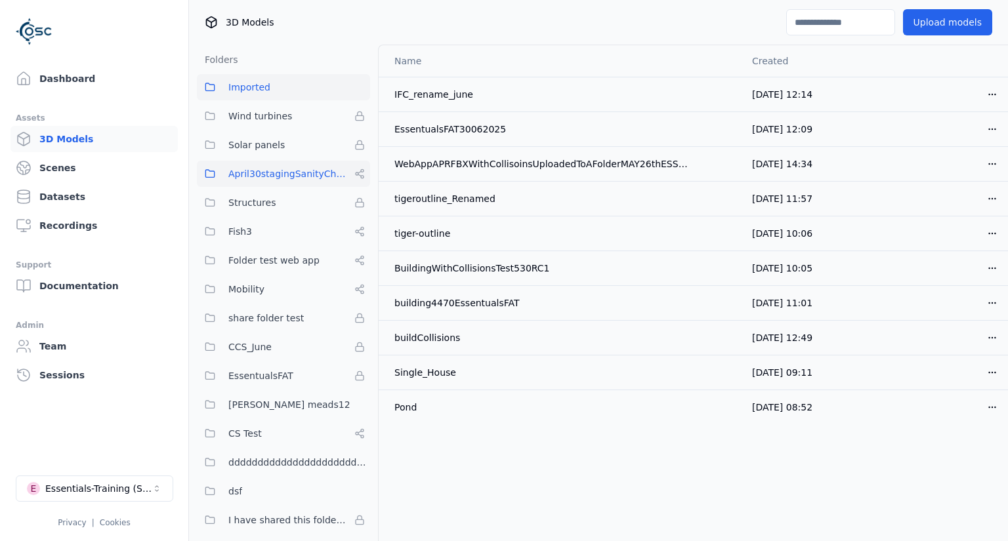
click at [361, 172] on circle at bounding box center [362, 170] width 3 height 3
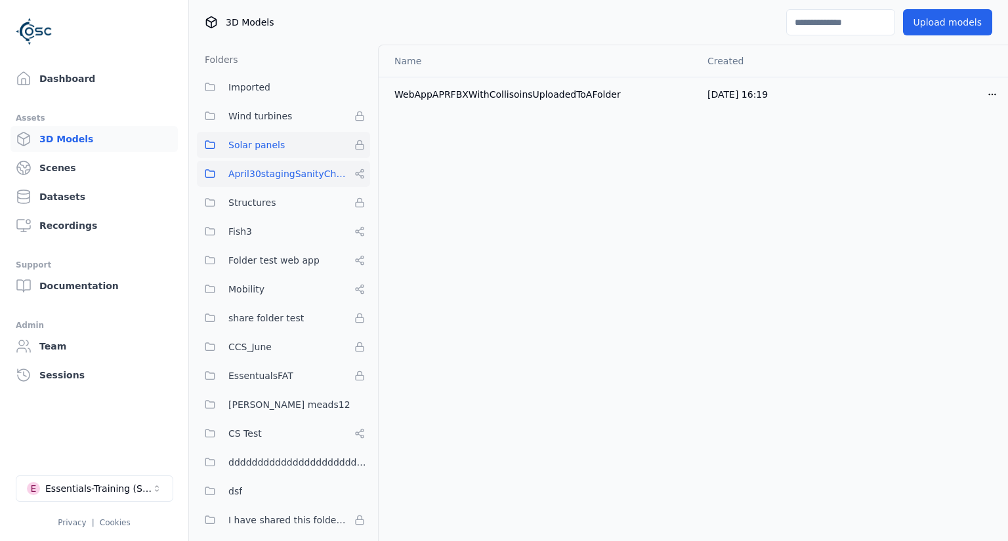
click at [362, 146] on icon at bounding box center [359, 145] width 10 height 10
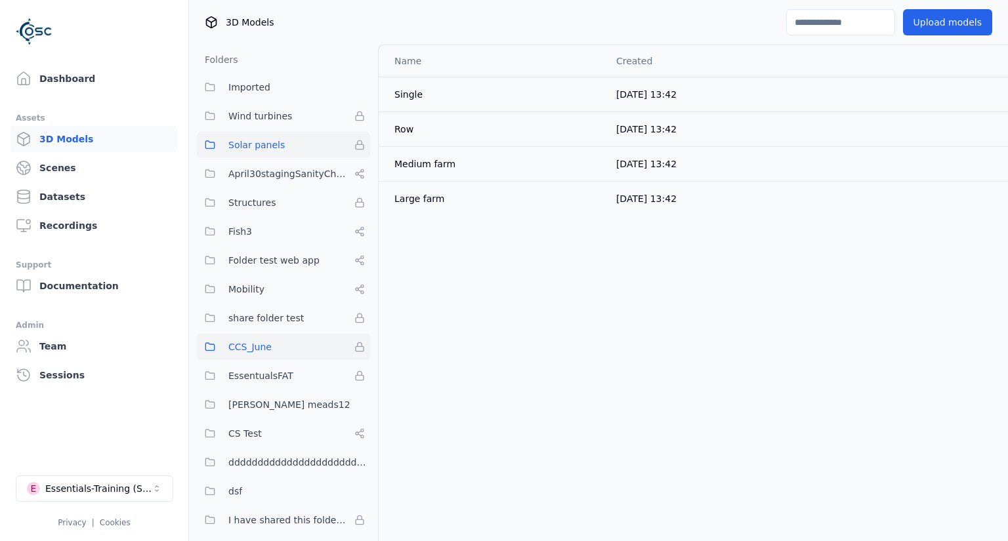
click at [362, 344] on icon at bounding box center [360, 344] width 5 height 4
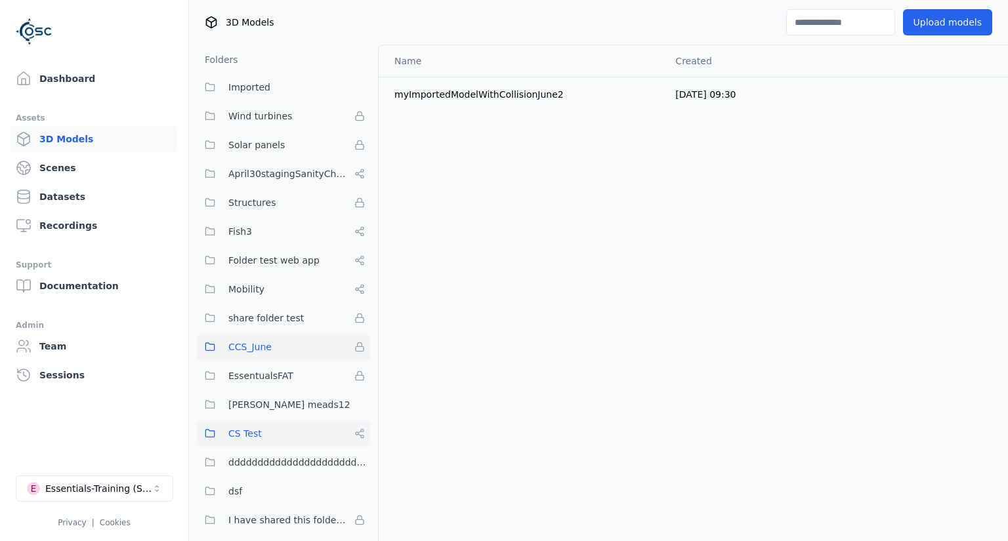
click at [361, 432] on icon at bounding box center [359, 433] width 10 height 10
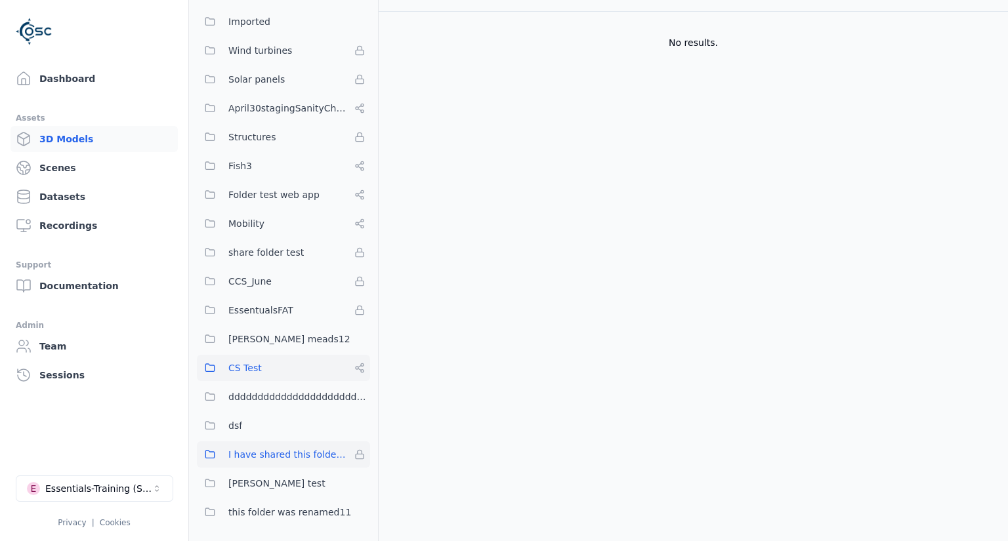
click at [360, 458] on icon at bounding box center [359, 454] width 10 height 10
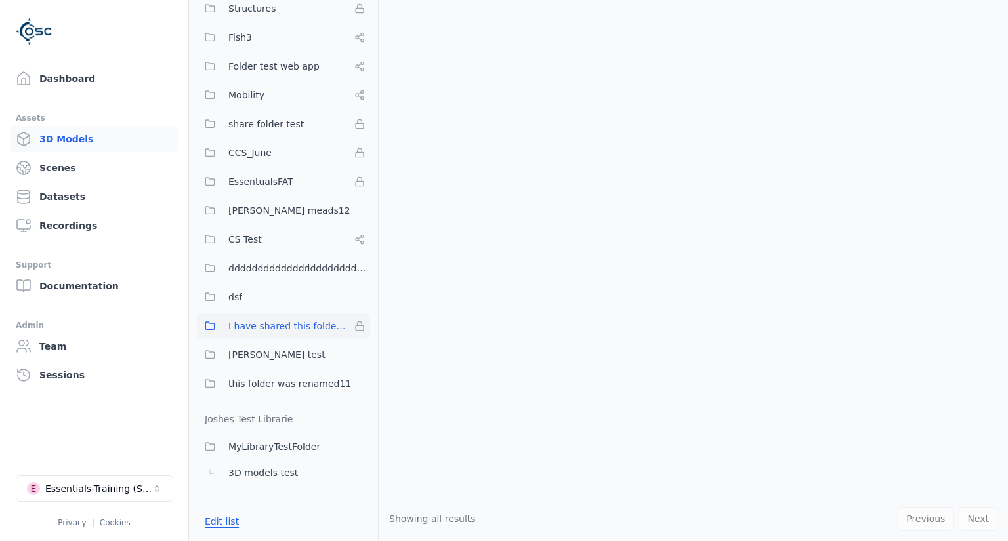
click at [220, 523] on button "Edit list" at bounding box center [222, 522] width 50 height 24
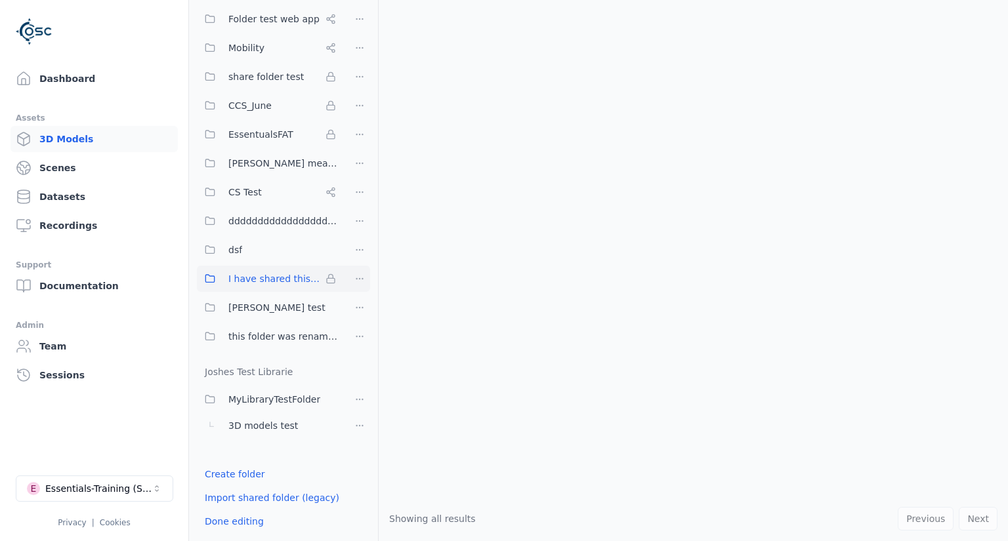
scroll to position [0, 0]
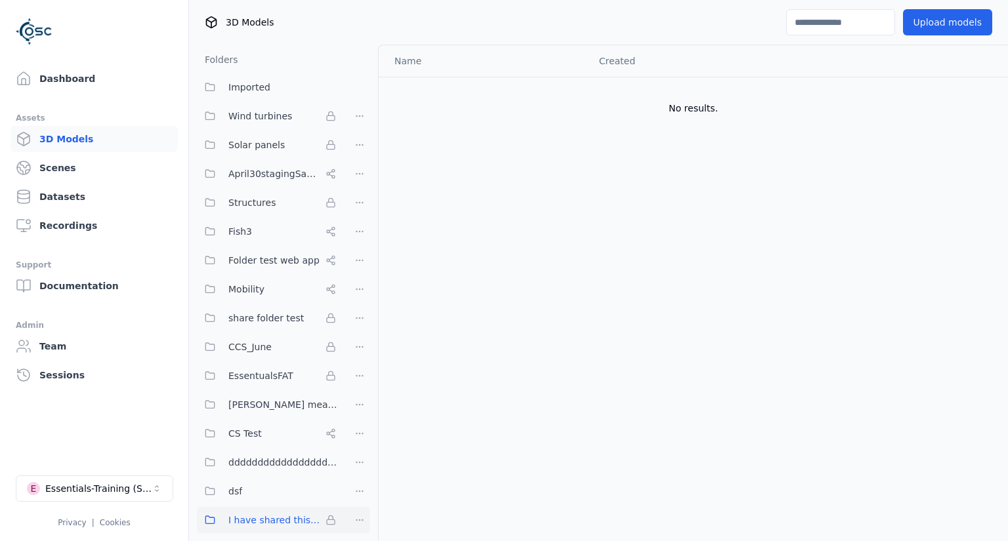
click at [838, 28] on input at bounding box center [840, 22] width 109 height 26
click at [565, 194] on div "Name Created No results." at bounding box center [693, 391] width 629 height 693
click at [247, 196] on span "Structures" at bounding box center [251, 203] width 47 height 16
click at [248, 148] on span "Solar panels" at bounding box center [256, 145] width 56 height 16
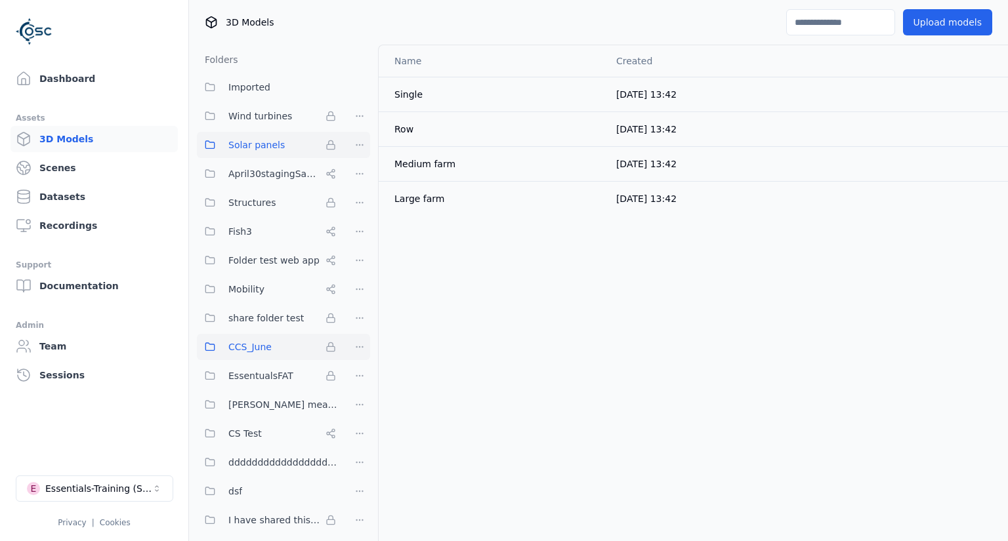
click at [256, 350] on span "CCS_June" at bounding box center [249, 347] width 43 height 16
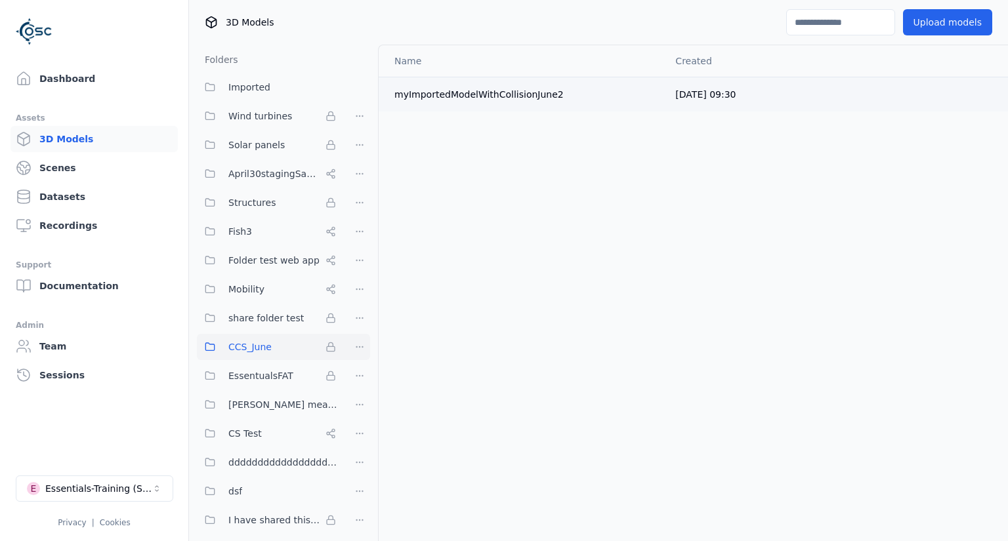
click at [903, 95] on td at bounding box center [913, 94] width 146 height 35
click at [959, 86] on td at bounding box center [913, 94] width 146 height 35
click at [359, 175] on html "Dashboard Assets 3D Models Scenes Datasets Recordings Support Documentation Adm…" at bounding box center [504, 270] width 1008 height 541
click at [465, 206] on html "Dashboard Assets 3D Models Scenes Datasets Recordings Support Documentation Adm…" at bounding box center [504, 270] width 1008 height 541
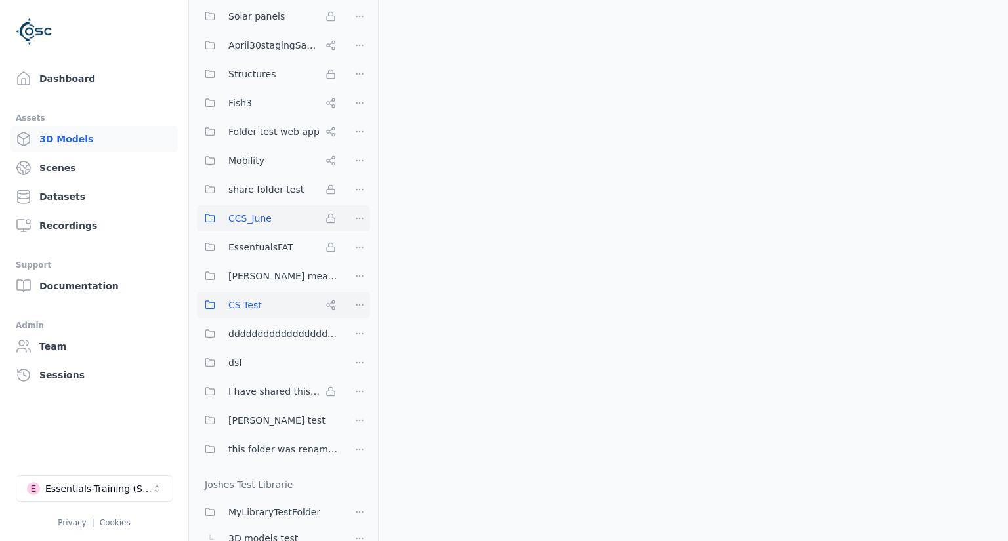
scroll to position [131, 0]
click at [359, 360] on html "Dashboard Assets 3D Models Scenes Datasets Recordings Support Documentation Adm…" at bounding box center [504, 270] width 1008 height 541
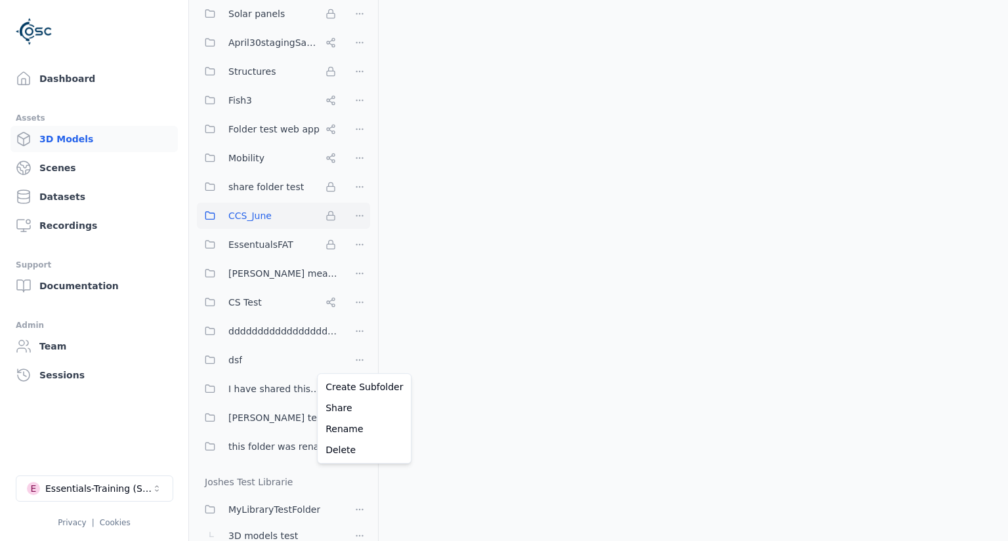
drag, startPoint x: 671, startPoint y: 284, endPoint x: 686, endPoint y: 288, distance: 15.0
click at [671, 284] on html "Dashboard Assets 3D Models Scenes Datasets Recordings Support Documentation Adm…" at bounding box center [504, 270] width 1008 height 541
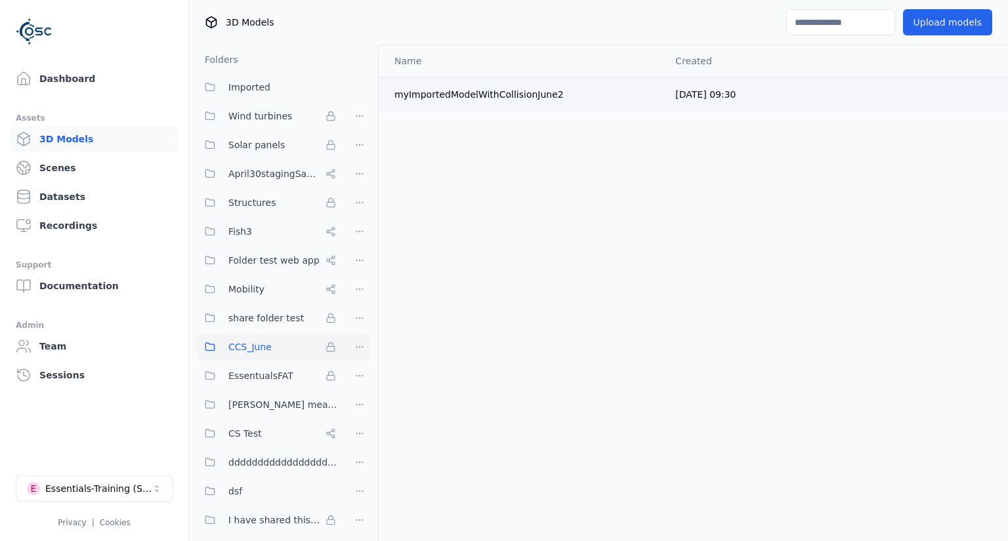
click at [1007, 89] on td at bounding box center [997, 94] width 21 height 35
click at [57, 166] on link "Scenes" at bounding box center [93, 168] width 167 height 26
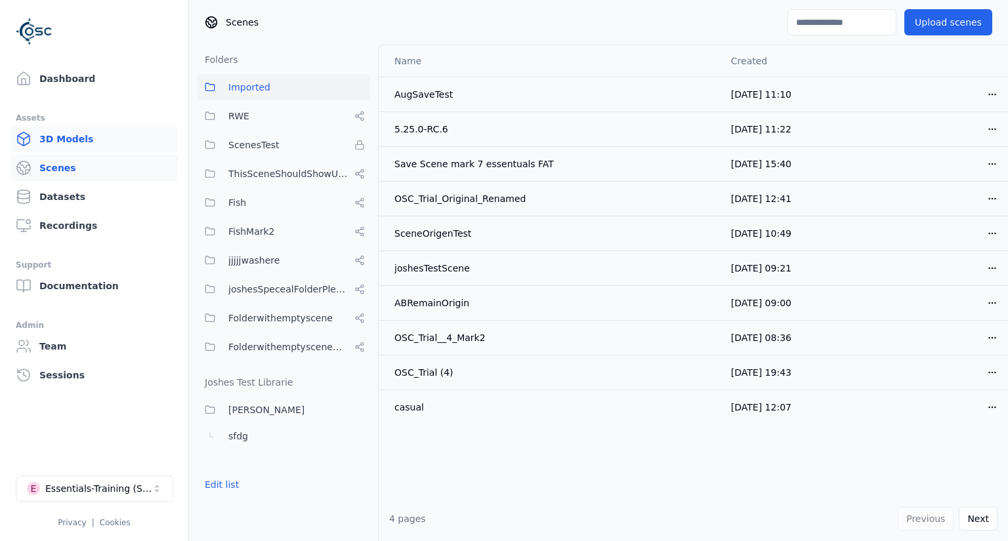
click at [74, 134] on link "3D Models" at bounding box center [93, 139] width 167 height 26
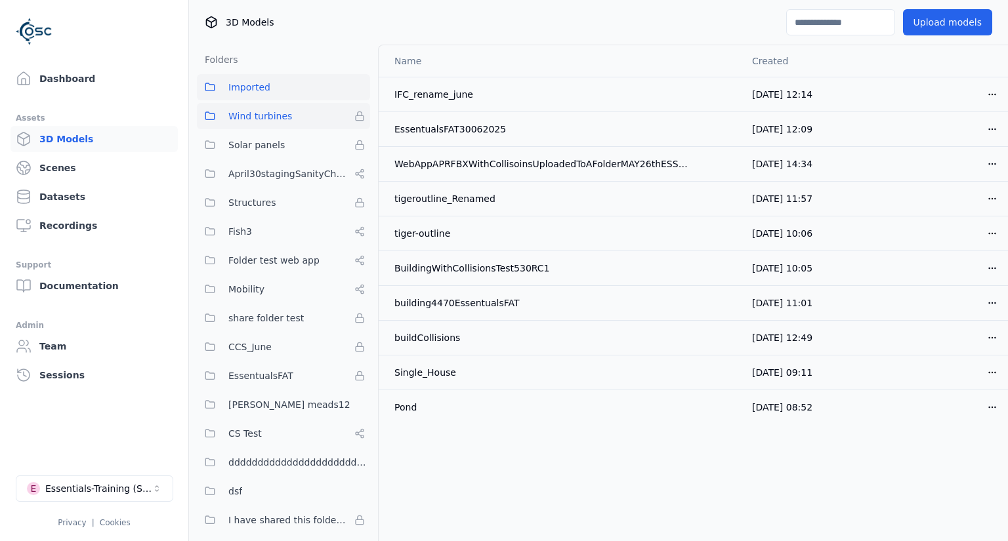
click at [256, 114] on span "Wind turbines" at bounding box center [260, 116] width 64 height 16
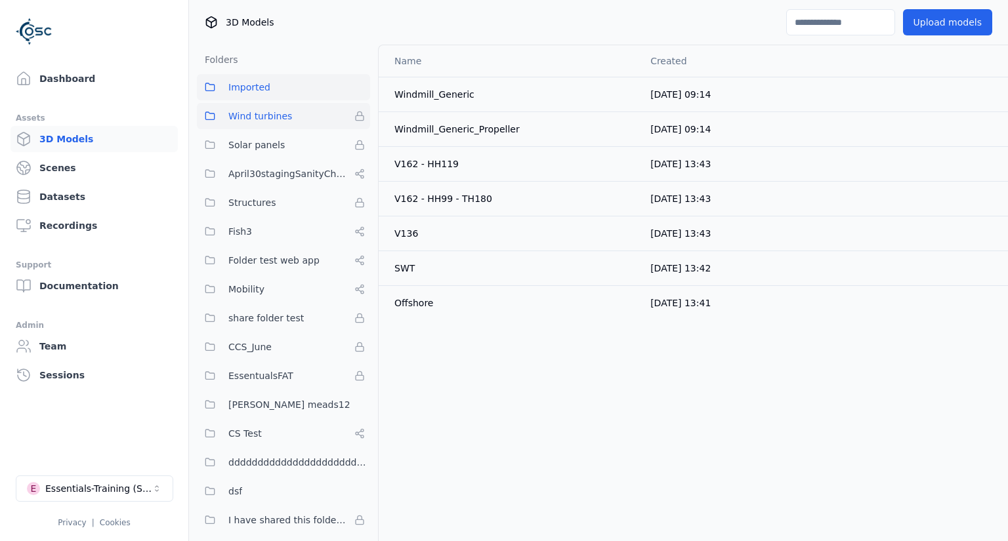
click at [261, 87] on span "Imported" at bounding box center [249, 87] width 42 height 16
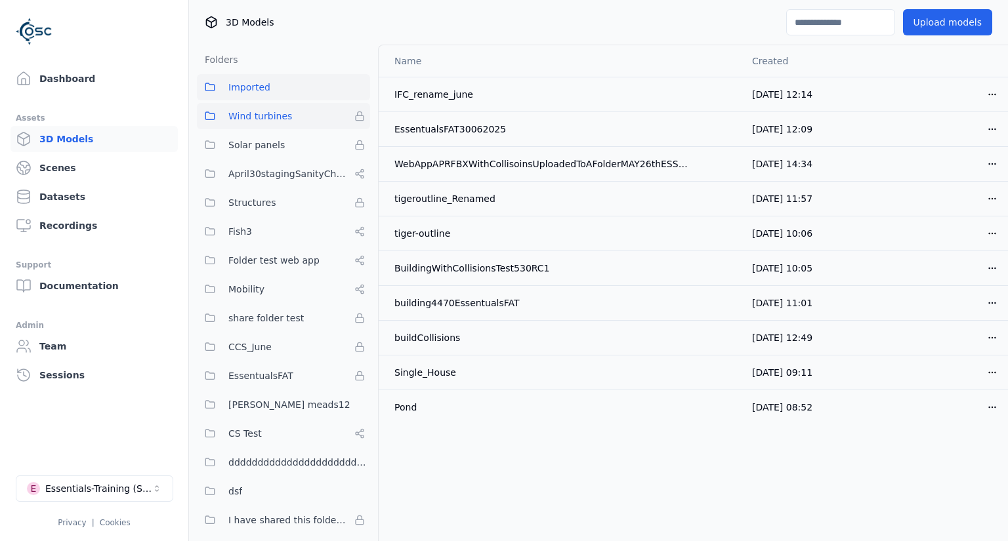
click at [279, 112] on span "Wind turbines" at bounding box center [260, 116] width 64 height 16
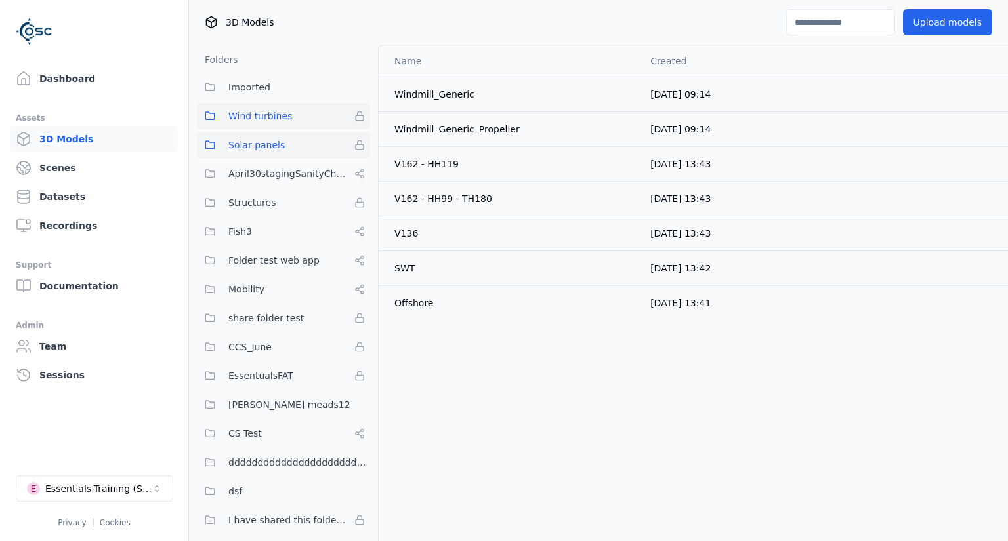
click at [272, 146] on span "Solar panels" at bounding box center [256, 145] width 56 height 16
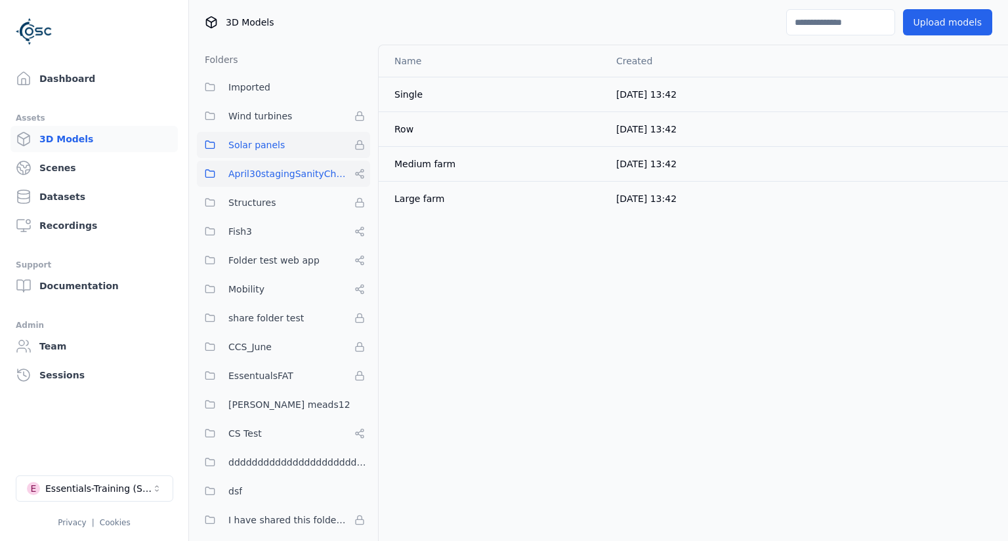
click at [295, 182] on button "April30stagingSanityCheck" at bounding box center [283, 174] width 173 height 26
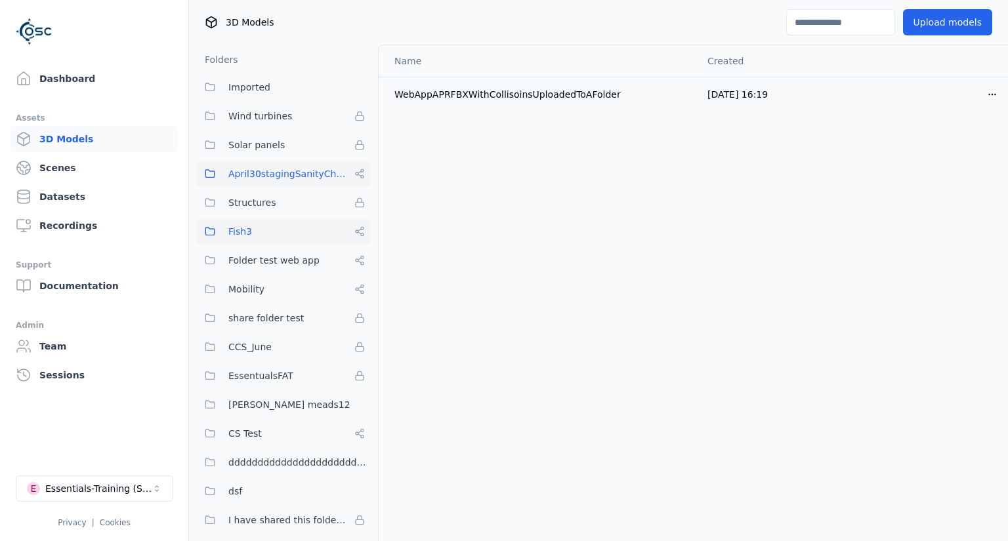
click at [289, 232] on button "Fish3" at bounding box center [283, 231] width 173 height 26
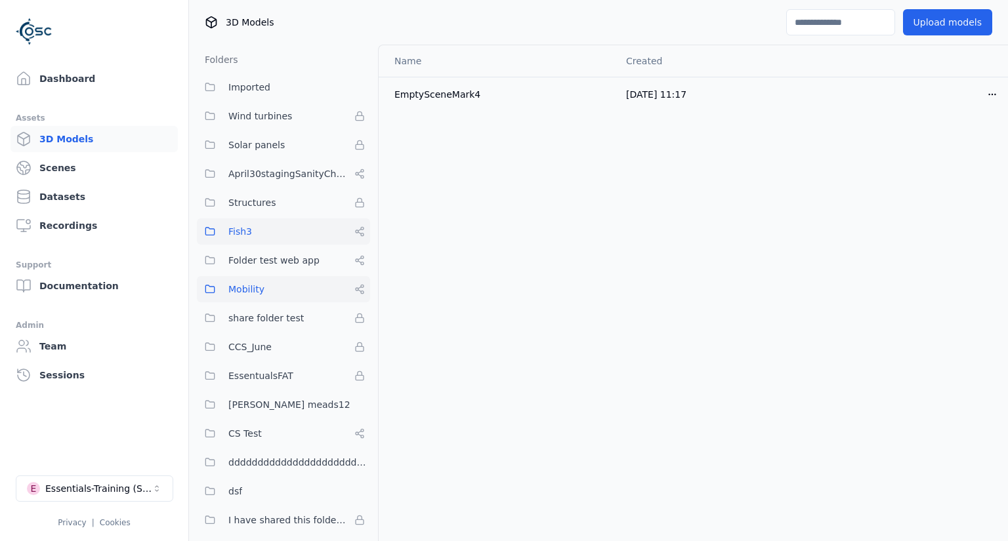
click at [294, 292] on button "Mobility" at bounding box center [283, 289] width 173 height 26
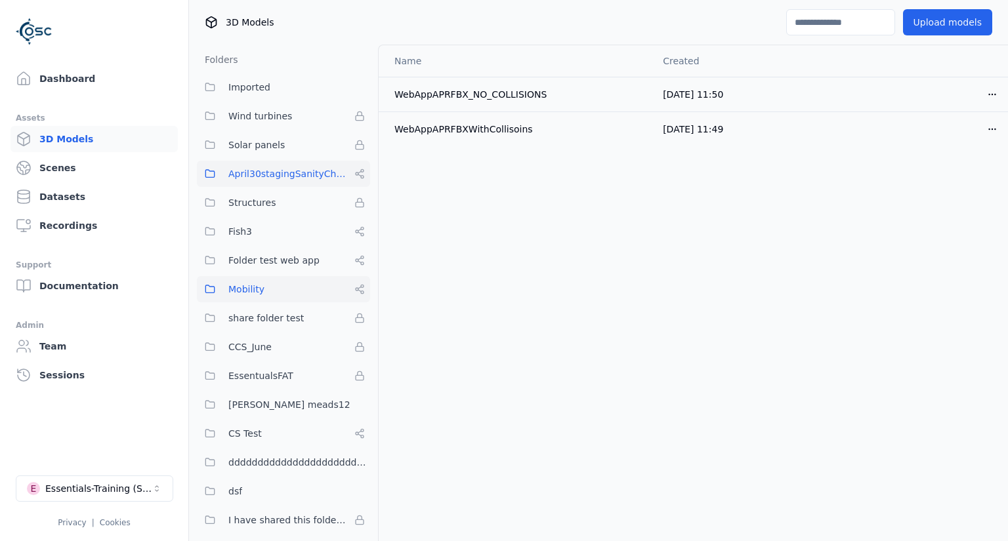
click at [289, 171] on span "April30stagingSanityCheck" at bounding box center [288, 174] width 121 height 16
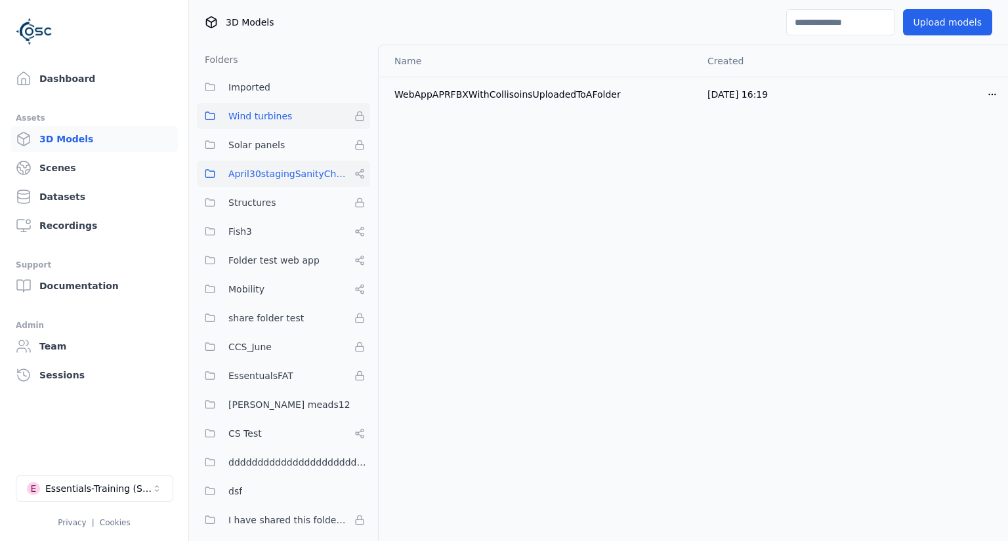
click at [295, 127] on button "Wind turbines" at bounding box center [283, 116] width 173 height 26
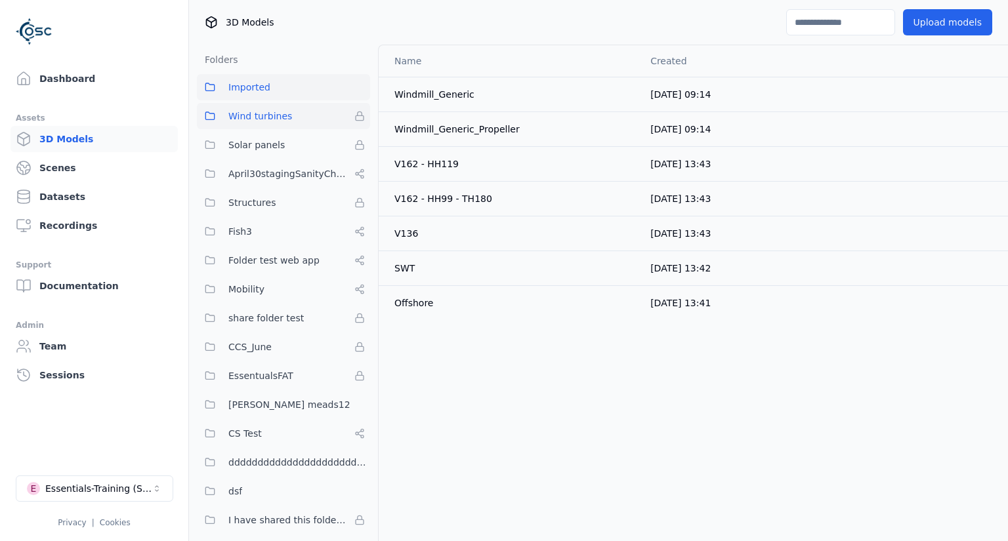
click at [271, 86] on button "Imported" at bounding box center [283, 87] width 173 height 26
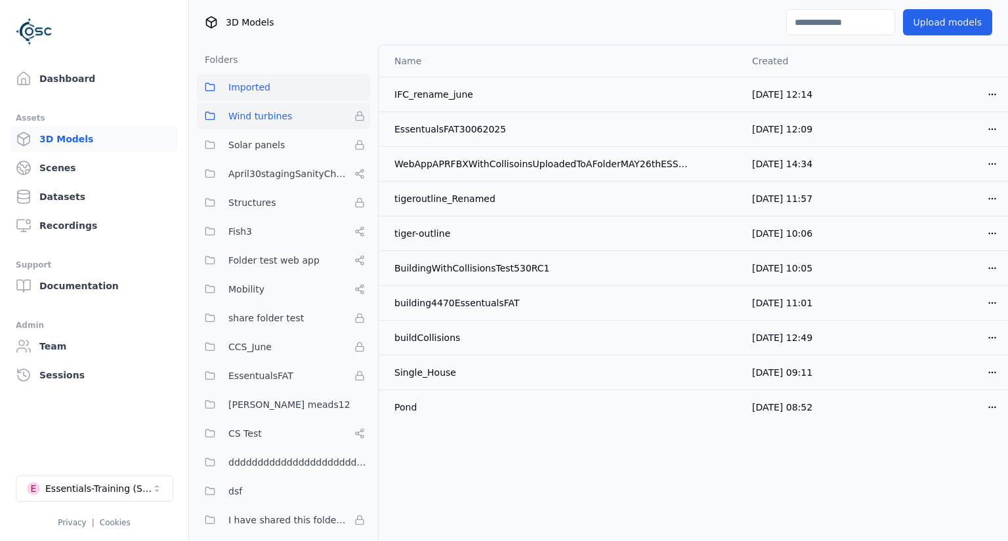
click at [268, 116] on span "Wind turbines" at bounding box center [260, 116] width 64 height 16
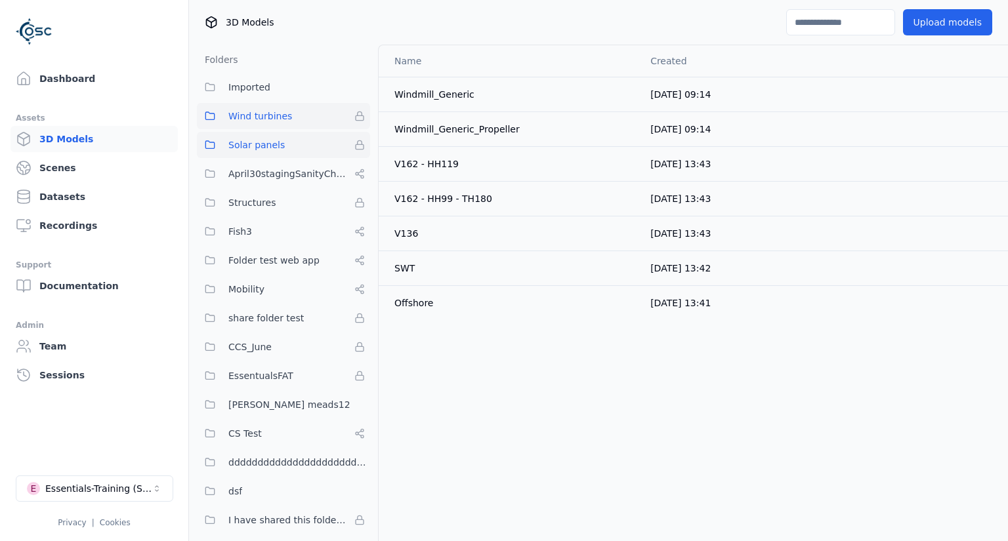
click at [265, 142] on span "Solar panels" at bounding box center [256, 145] width 56 height 16
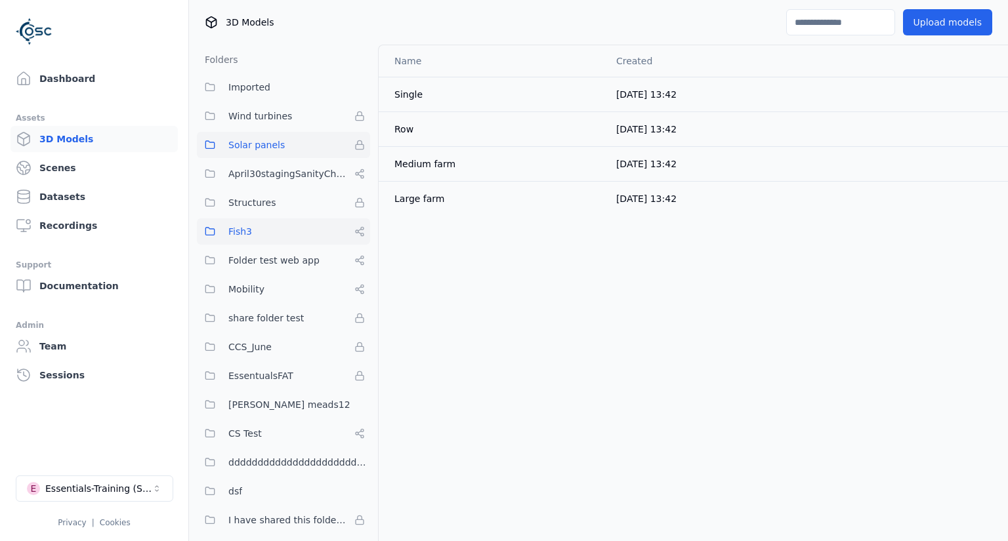
click at [272, 222] on button "Fish3" at bounding box center [283, 231] width 173 height 26
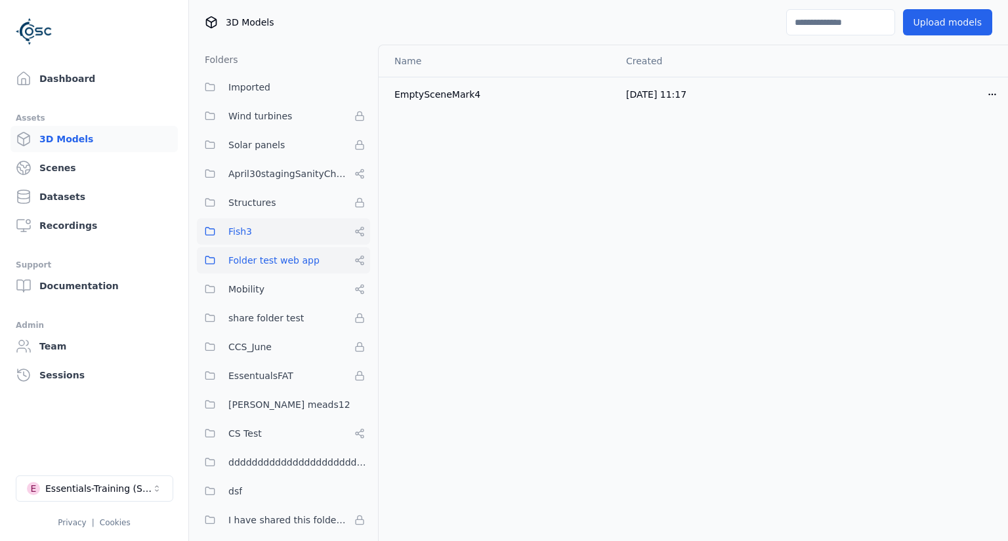
click at [274, 264] on span "Folder test web app" at bounding box center [273, 261] width 91 height 16
click at [274, 310] on span "share folder test" at bounding box center [265, 318] width 75 height 16
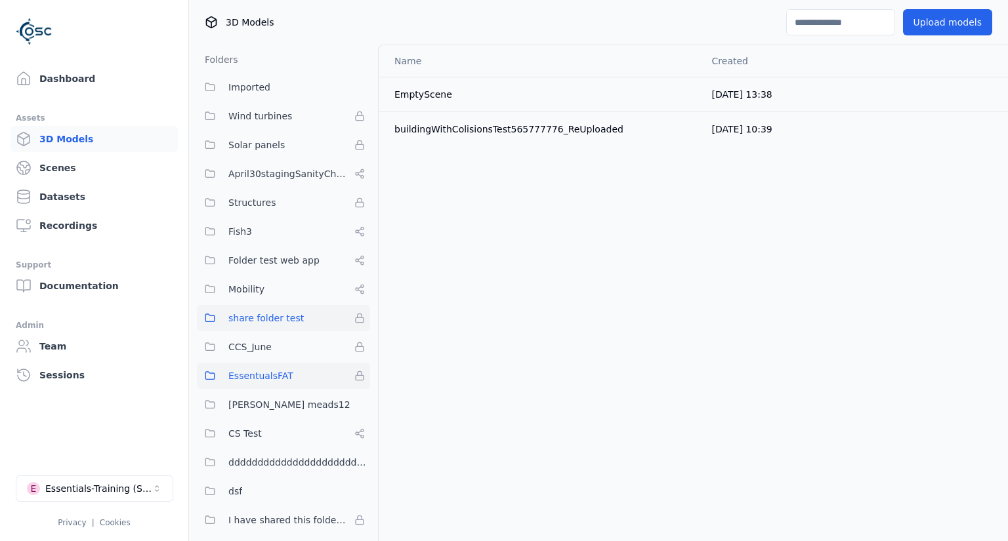
click at [282, 380] on span "EssentualsFAT" at bounding box center [260, 376] width 65 height 16
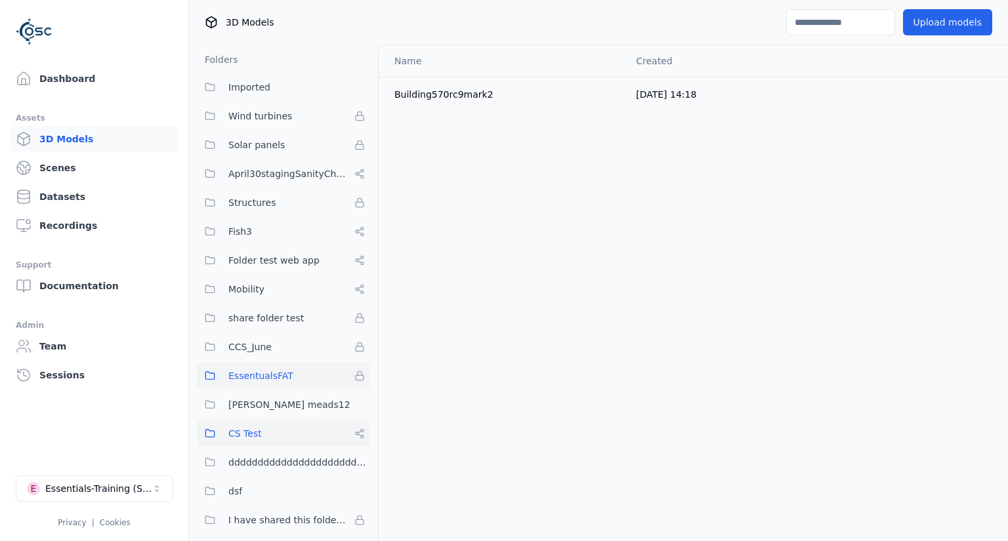
click at [281, 426] on button "CS Test" at bounding box center [283, 434] width 173 height 26
click at [296, 386] on button "EssentualsFAT" at bounding box center [283, 376] width 173 height 26
click at [287, 359] on button "CCS_June" at bounding box center [283, 347] width 173 height 26
click at [275, 299] on button "Mobility" at bounding box center [283, 289] width 173 height 26
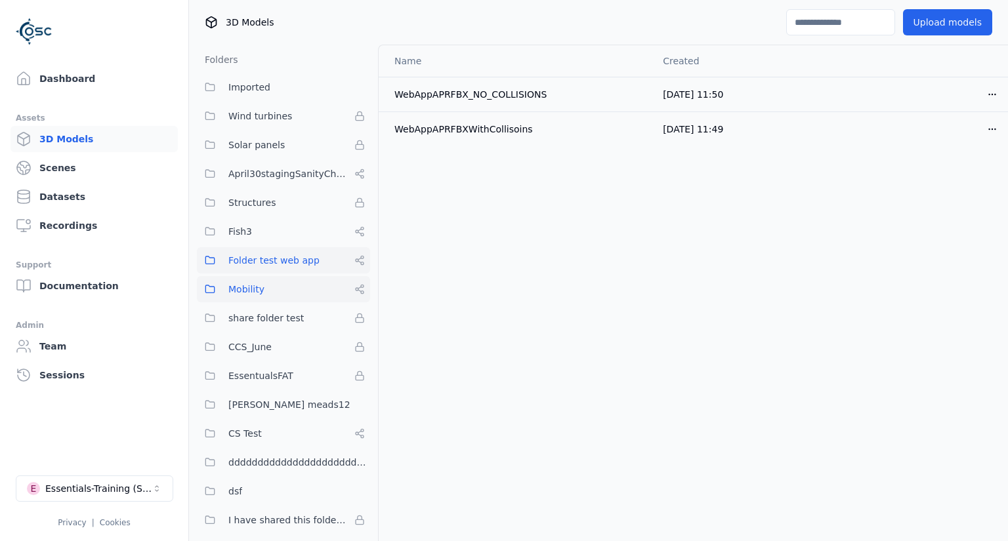
click at [278, 260] on span "Folder test web app" at bounding box center [273, 261] width 91 height 16
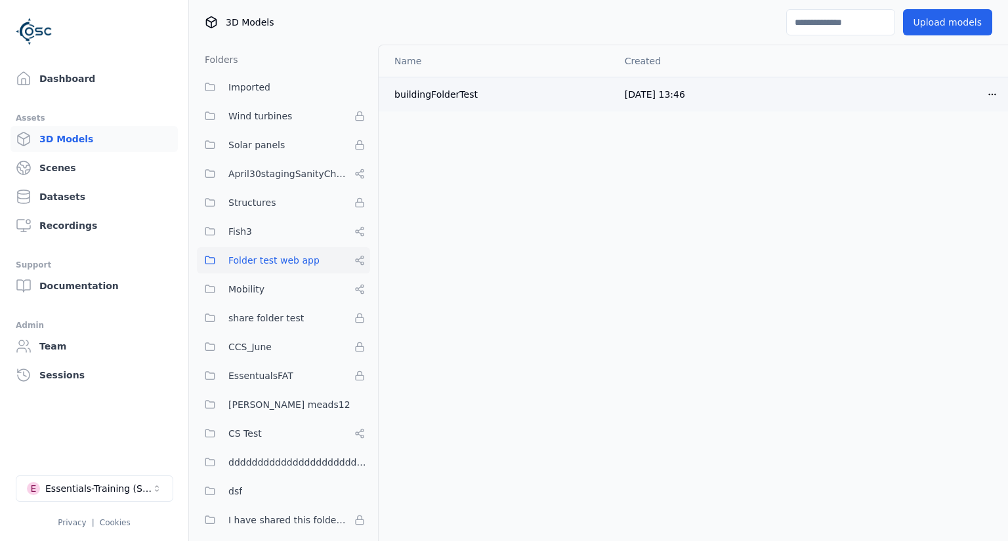
click at [997, 95] on html "Dashboard Assets 3D Models Scenes Datasets Recordings Support Documentation Adm…" at bounding box center [504, 270] width 1008 height 541
click at [50, 225] on html "Dashboard Assets 3D Models Scenes Datasets Recordings Support Documentation Adm…" at bounding box center [504, 270] width 1008 height 541
click at [152, 484] on icon "Select a workspace" at bounding box center [157, 489] width 10 height 10
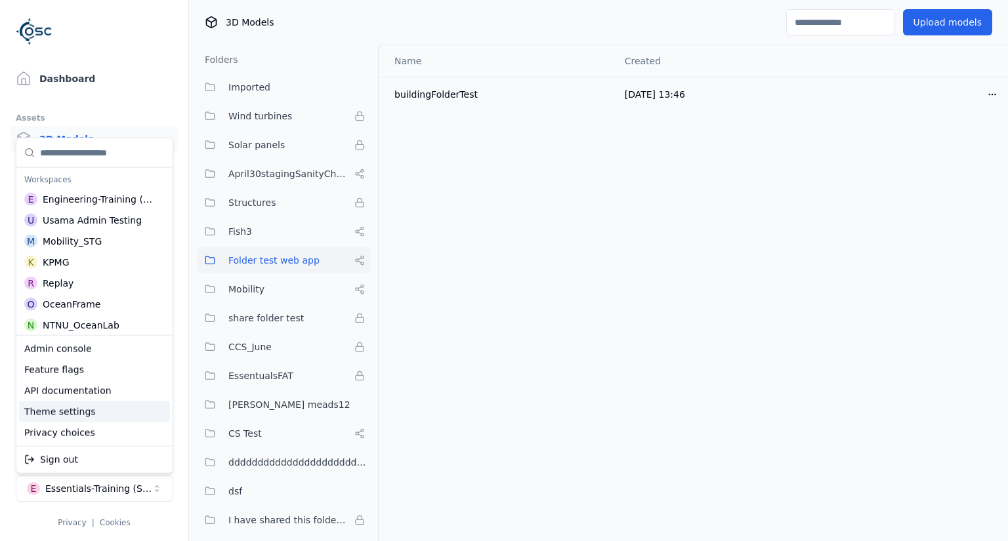
click at [70, 409] on div "Theme settings" at bounding box center [94, 412] width 151 height 21
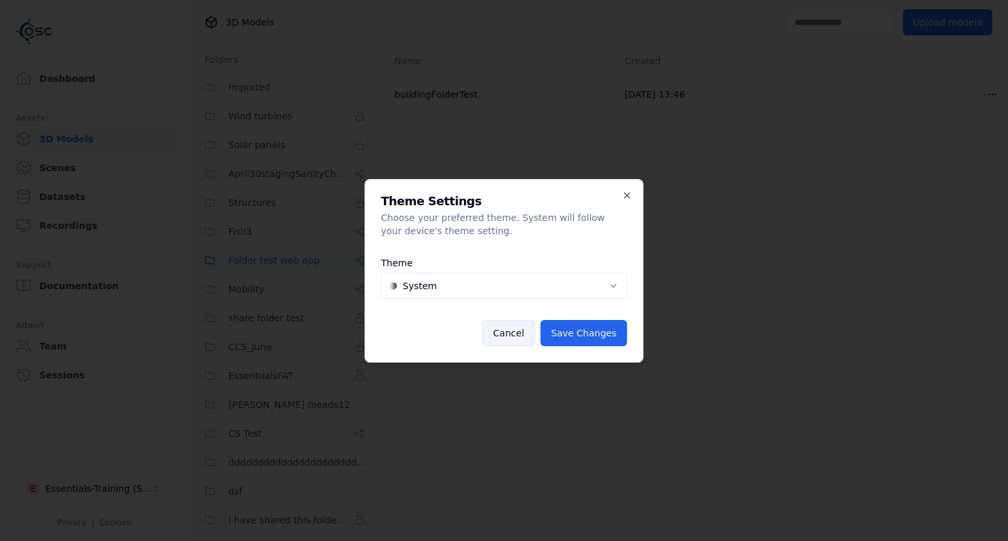
click at [524, 327] on button "Cancel" at bounding box center [508, 333] width 53 height 26
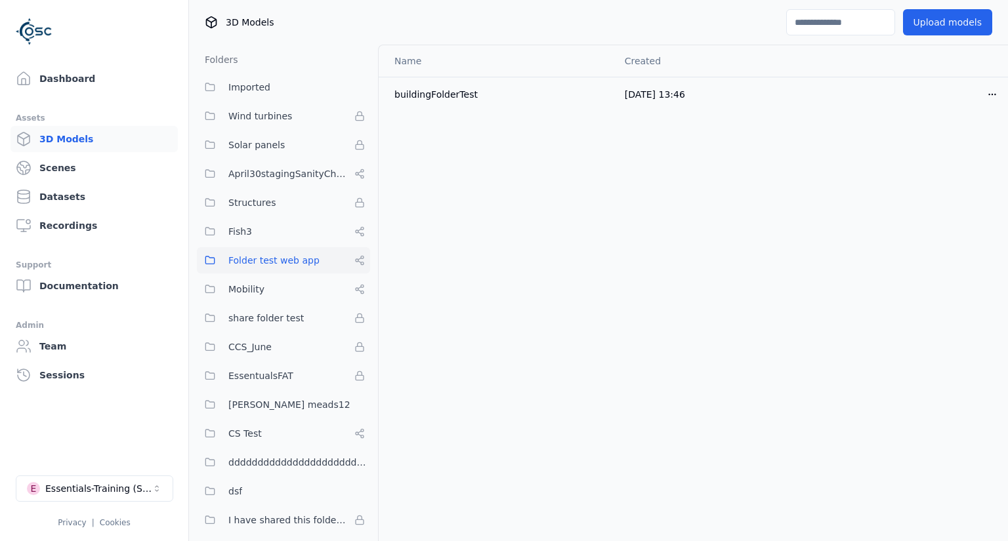
click at [152, 491] on button "E Essentials-Training (SSO Staging)" at bounding box center [94, 489] width 157 height 26
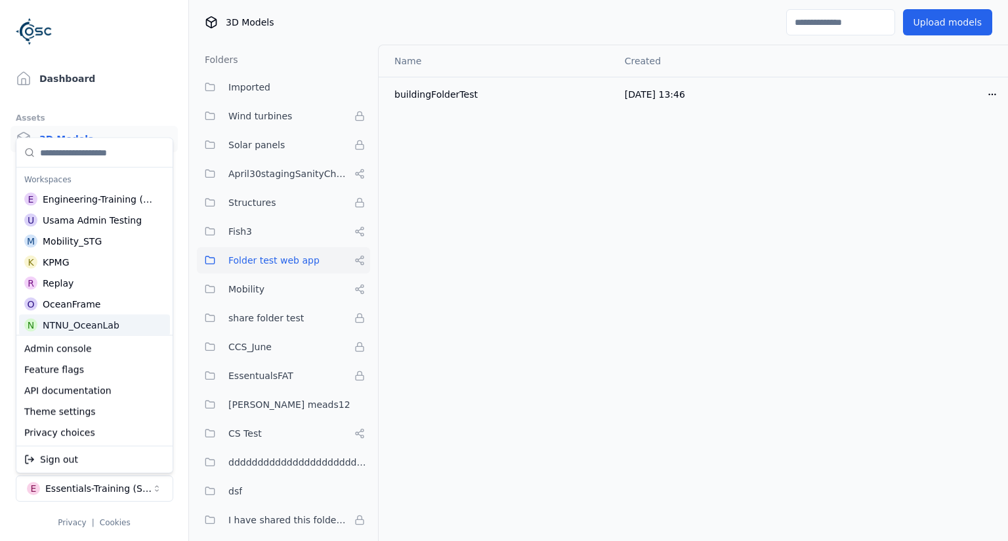
click at [120, 64] on html "Dashboard Assets 3D Models Scenes Datasets Recordings Support Documentation Adm…" at bounding box center [504, 270] width 1008 height 541
